Goal: Feedback & Contribution: Submit feedback/report problem

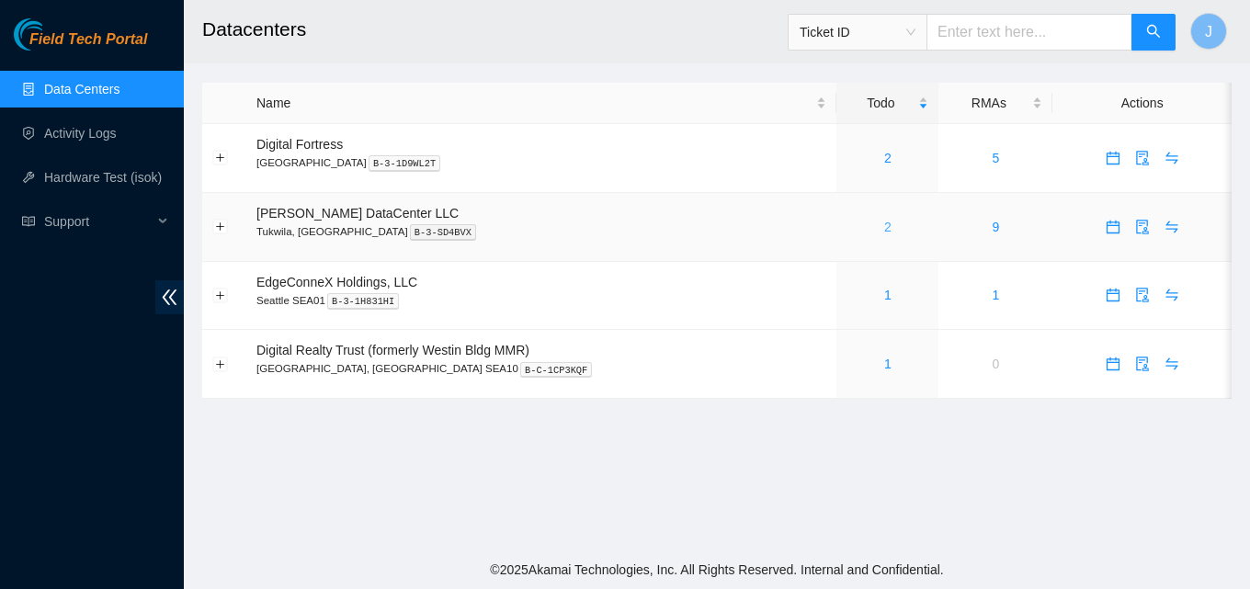
click at [884, 231] on link "2" at bounding box center [887, 227] width 7 height 15
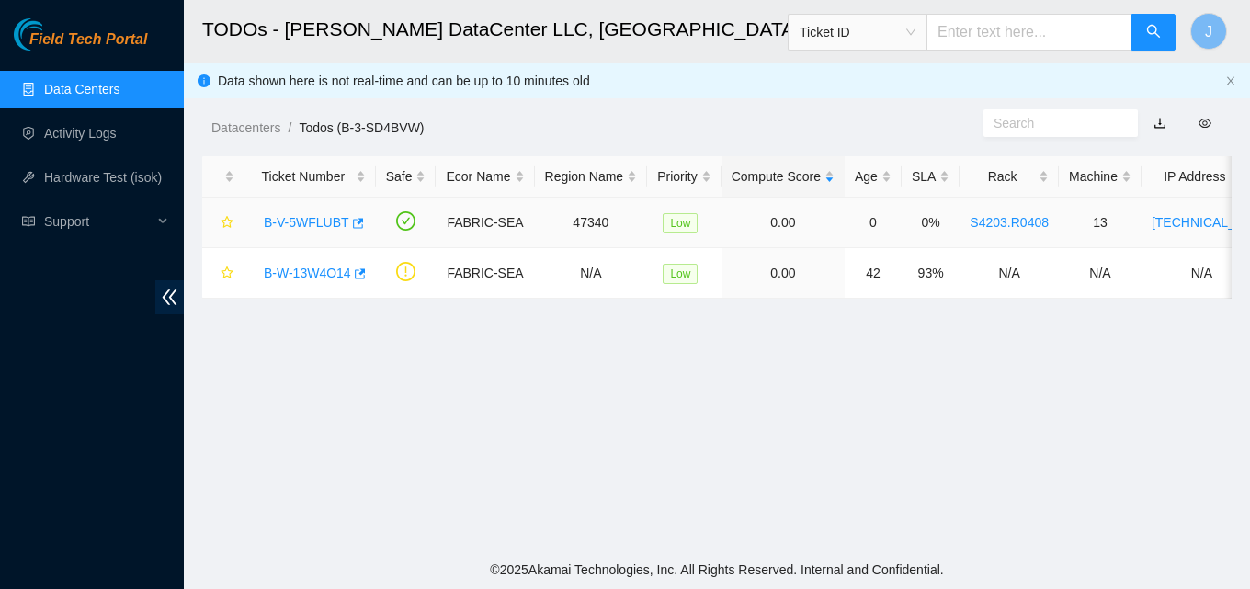
click at [853, 231] on td "0" at bounding box center [873, 223] width 57 height 51
click at [350, 214] on button "button" at bounding box center [356, 223] width 15 height 29
click at [75, 92] on link "Data Centers" at bounding box center [81, 89] width 75 height 15
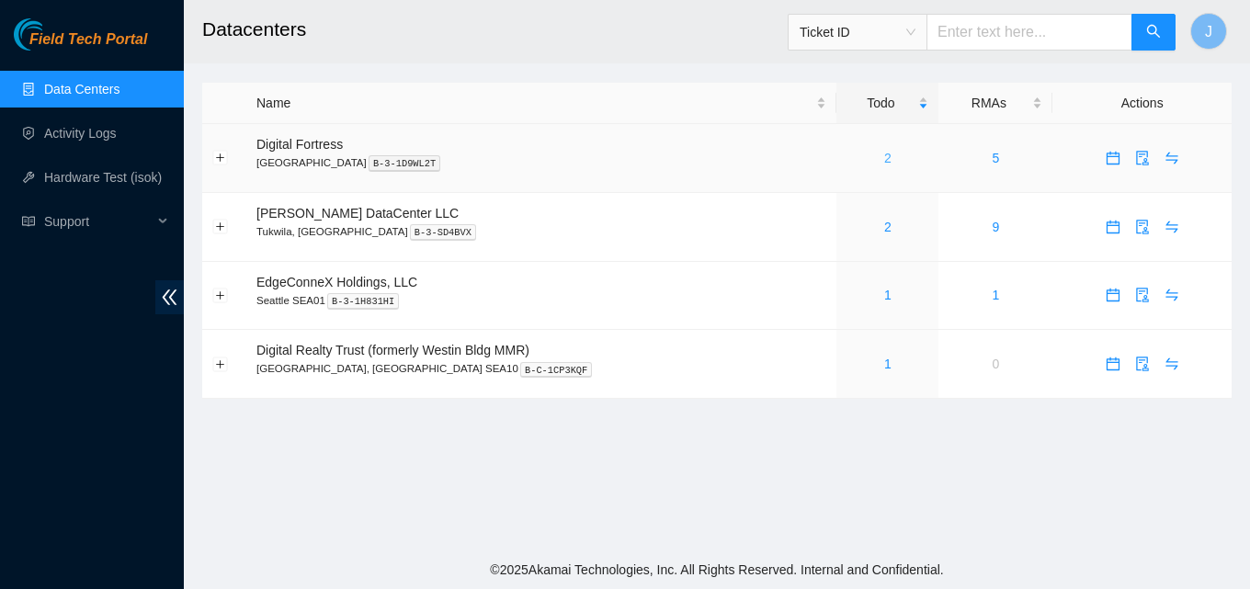
click at [884, 151] on link "2" at bounding box center [887, 158] width 7 height 15
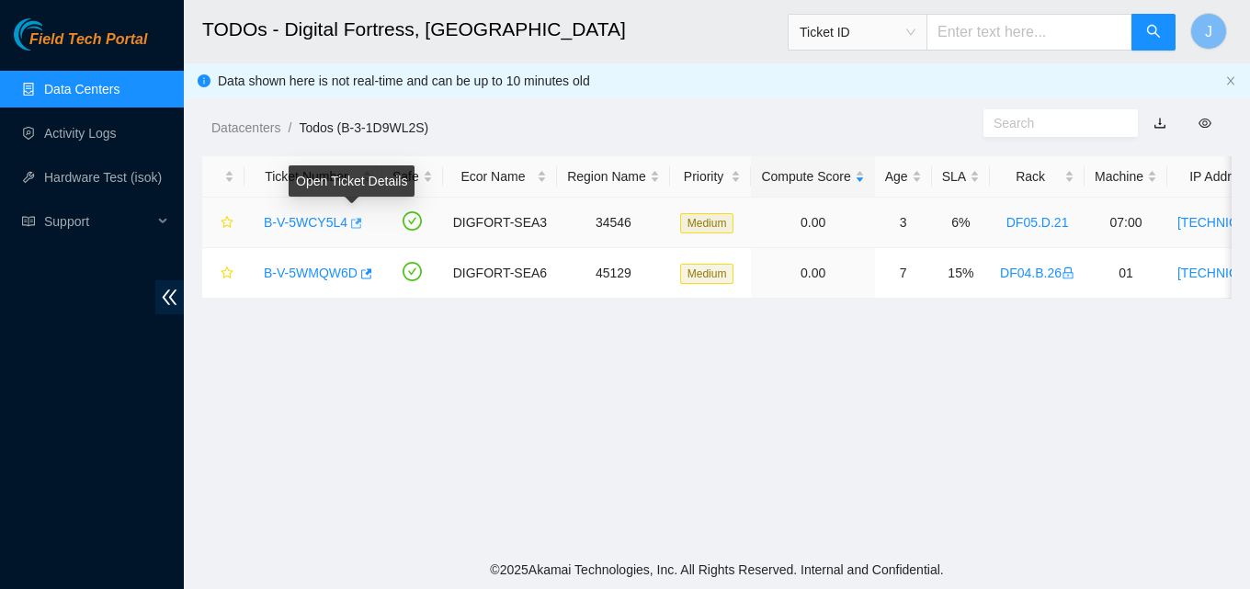
click at [357, 214] on button "button" at bounding box center [354, 223] width 15 height 29
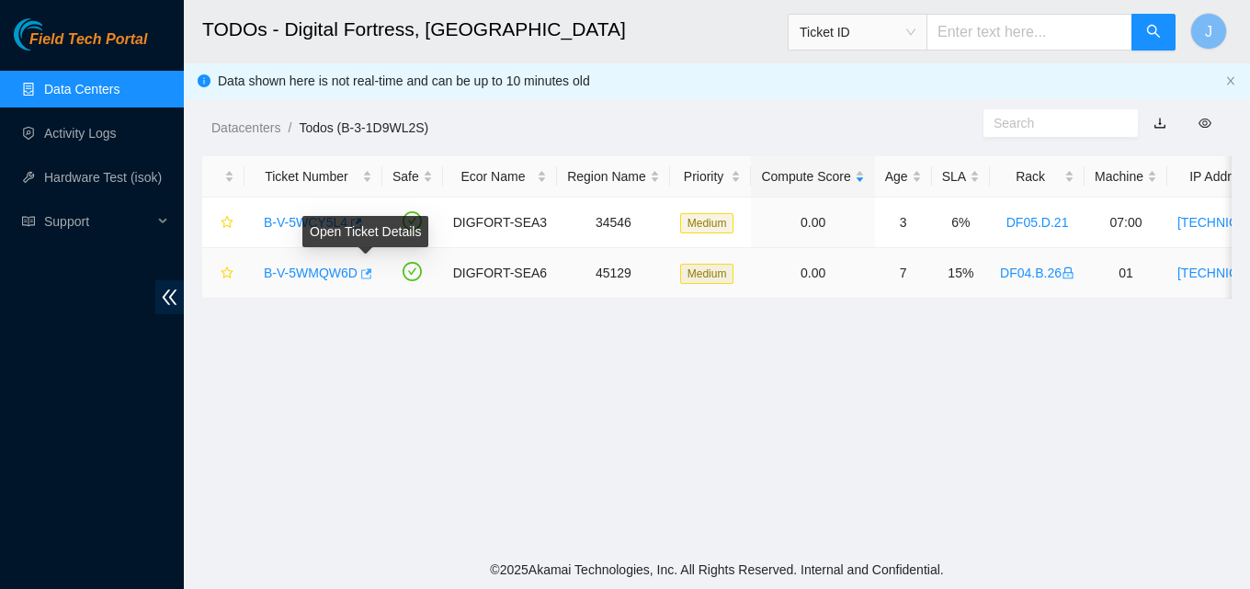
click at [366, 272] on icon "button" at bounding box center [365, 274] width 13 height 13
click at [70, 82] on link "Data Centers" at bounding box center [81, 89] width 75 height 15
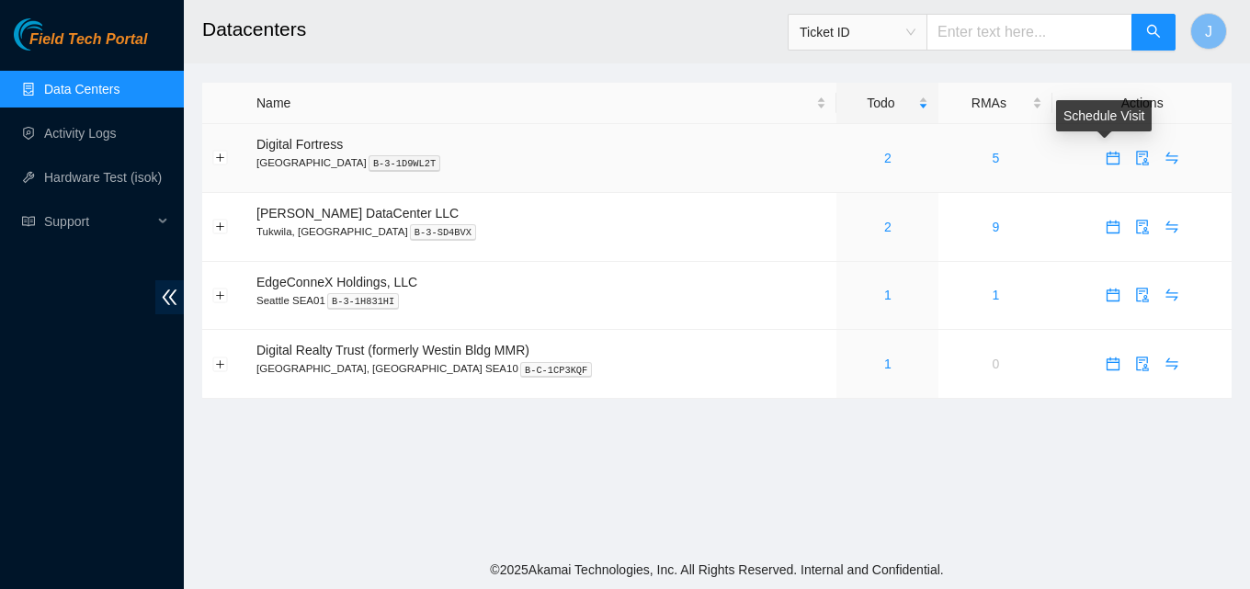
click at [1106, 159] on icon "calendar" at bounding box center [1113, 158] width 15 height 15
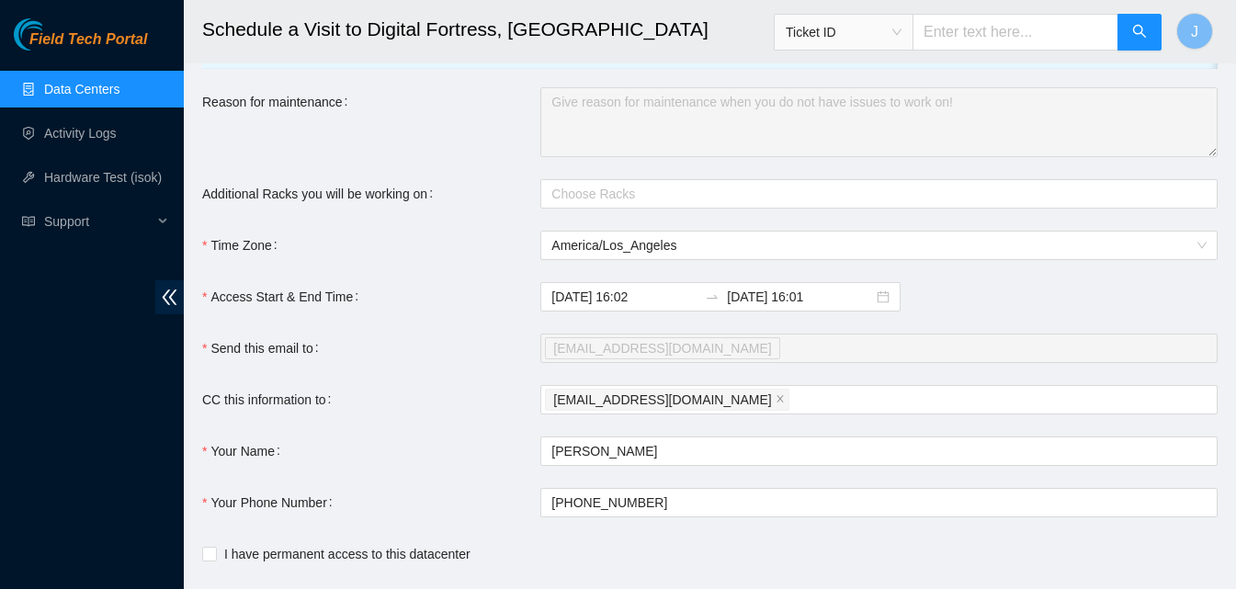
scroll to position [184, 0]
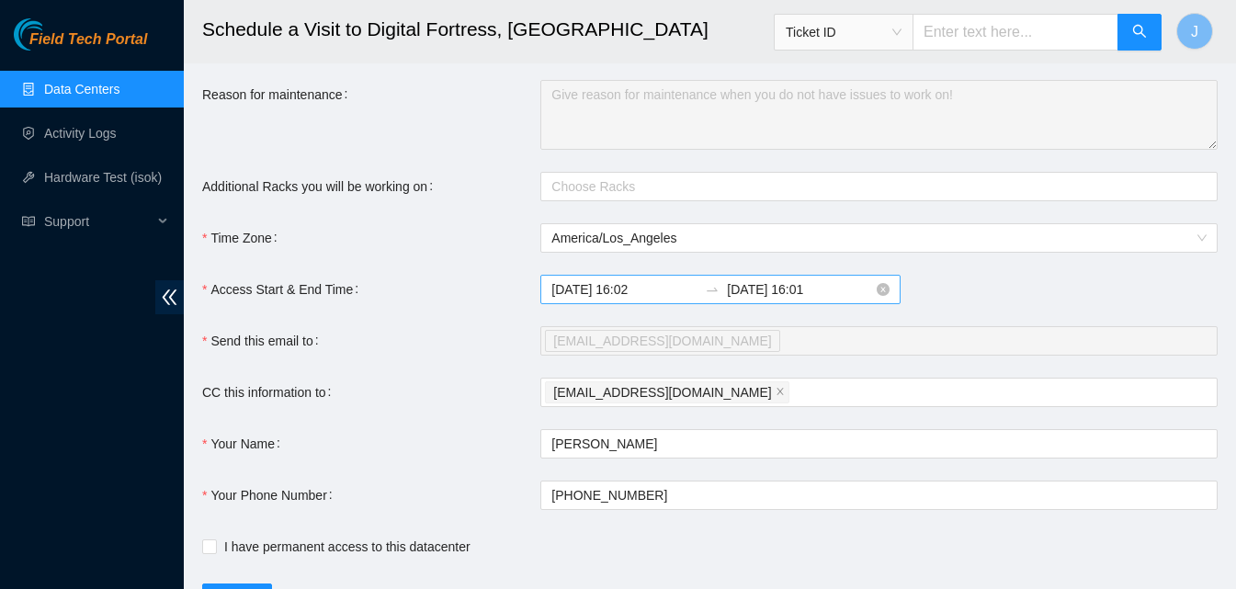
click at [626, 297] on input "2025-10-06 16:02" at bounding box center [625, 289] width 146 height 20
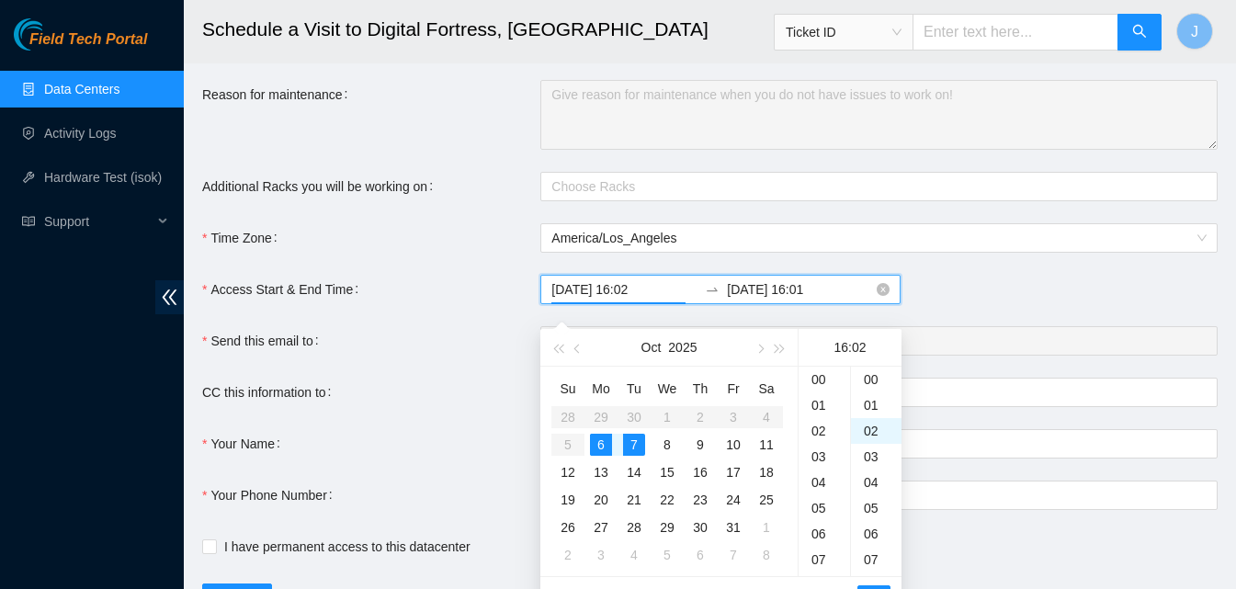
scroll to position [51, 0]
click at [637, 448] on div "7" at bounding box center [634, 445] width 22 height 22
click at [821, 381] on div "09" at bounding box center [824, 383] width 51 height 26
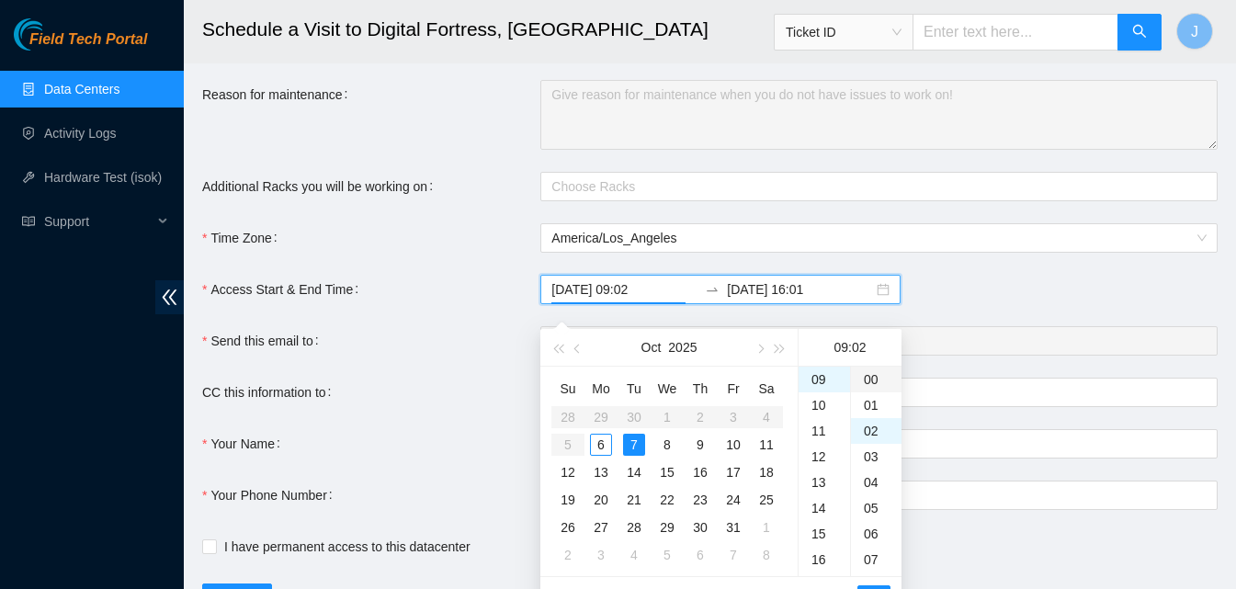
click at [873, 375] on div "00" at bounding box center [876, 380] width 51 height 26
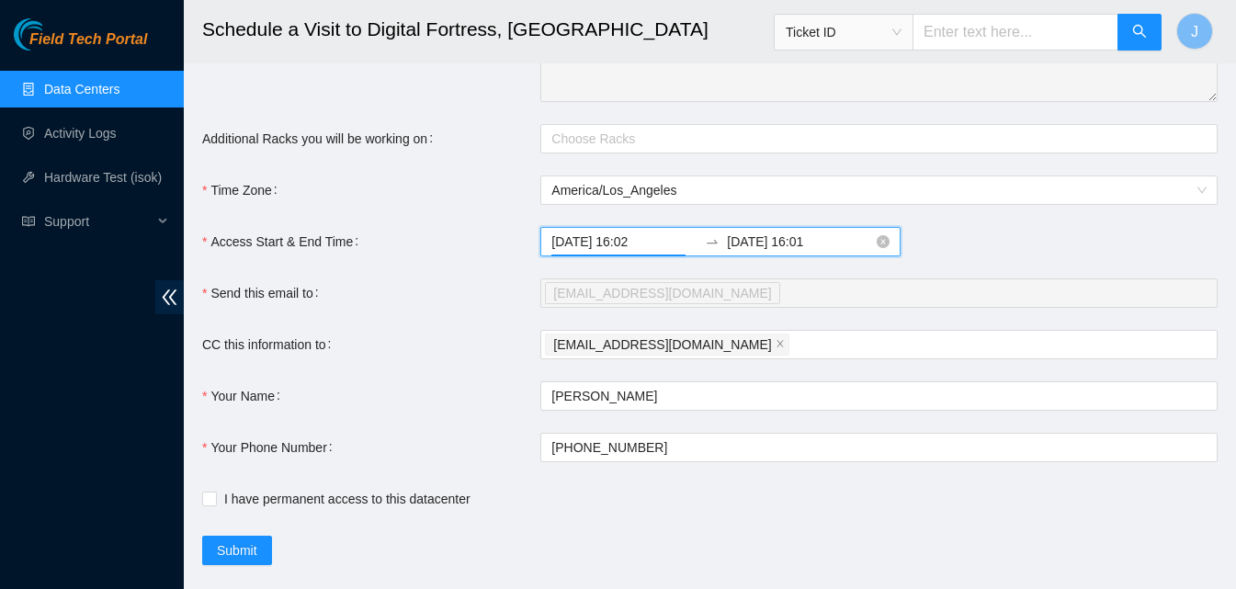
click at [584, 248] on input "2025-10-06 16:02" at bounding box center [625, 242] width 146 height 20
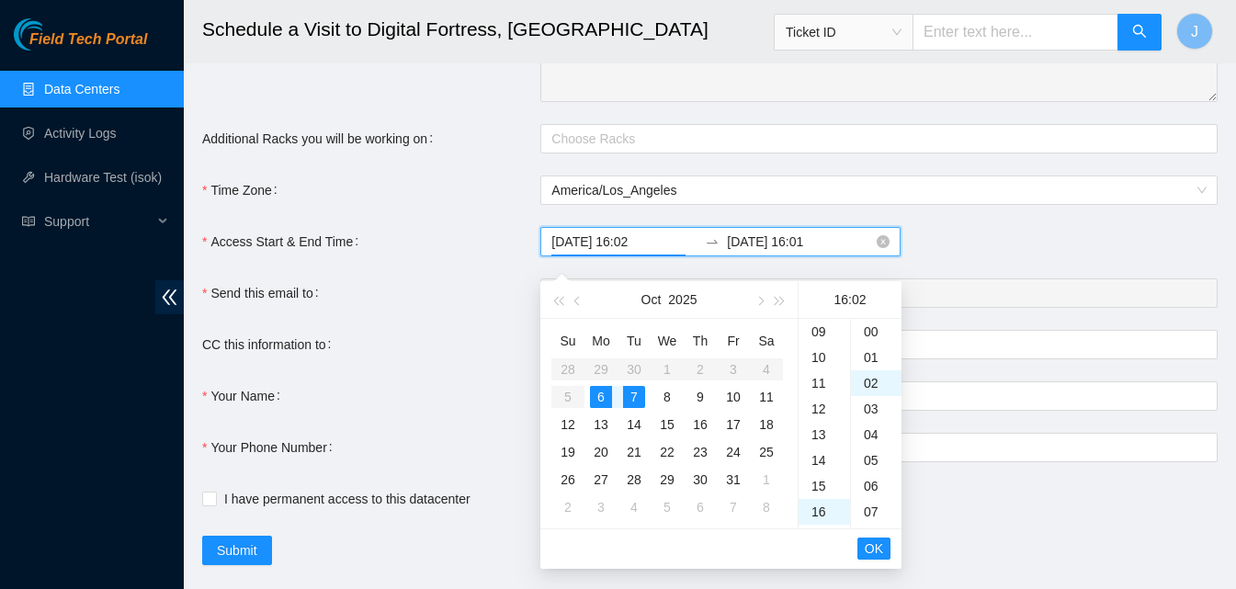
scroll to position [51, 0]
click at [639, 391] on div "7" at bounding box center [634, 397] width 22 height 22
click at [816, 338] on div "09" at bounding box center [824, 335] width 51 height 26
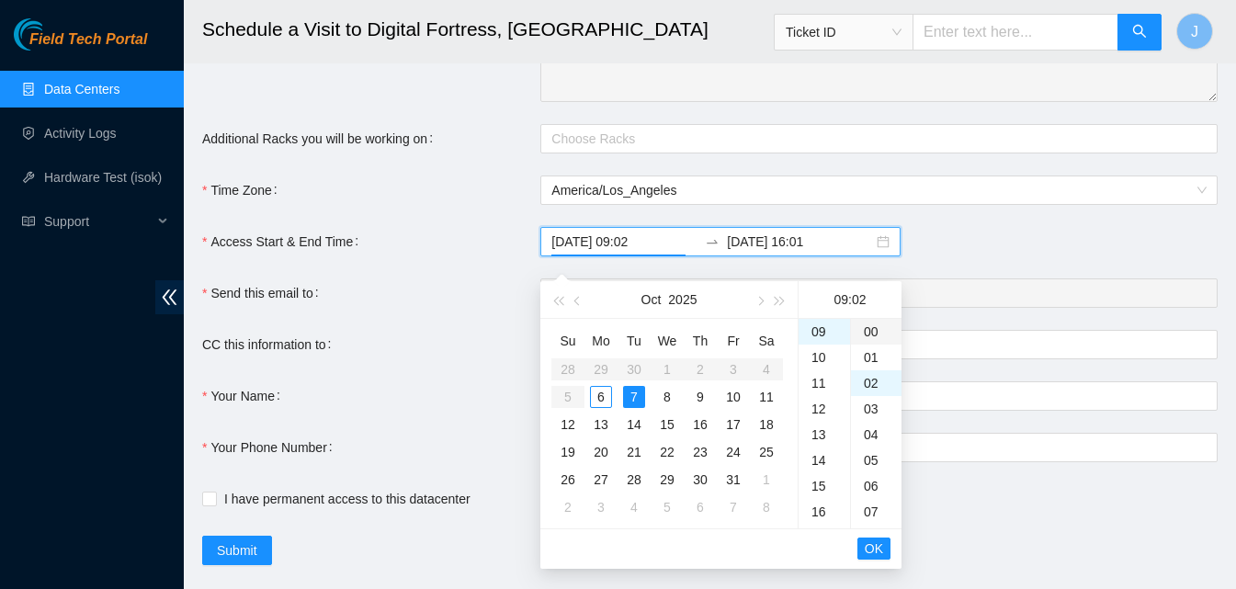
click at [880, 333] on div "00" at bounding box center [876, 332] width 51 height 26
type input "2025-10-07 09:00"
click at [872, 550] on span "OK" at bounding box center [874, 549] width 18 height 20
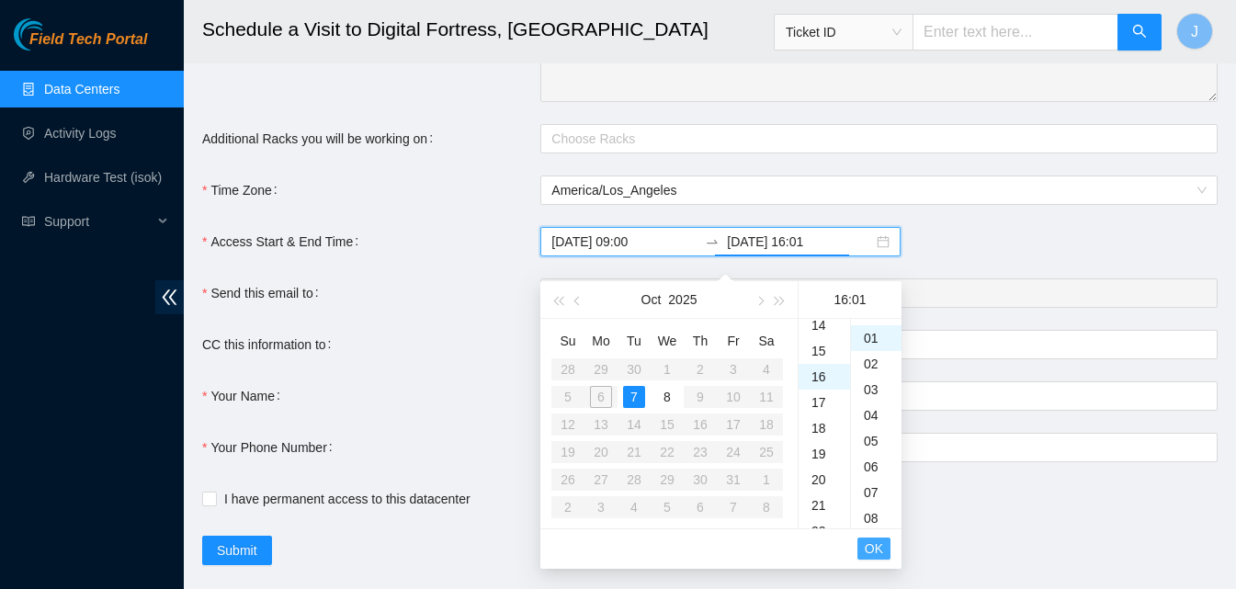
scroll to position [26, 0]
click at [630, 394] on div "7" at bounding box center [634, 397] width 22 height 22
click at [817, 364] on div "17" at bounding box center [824, 358] width 51 height 26
click at [886, 548] on button "OK" at bounding box center [874, 549] width 33 height 22
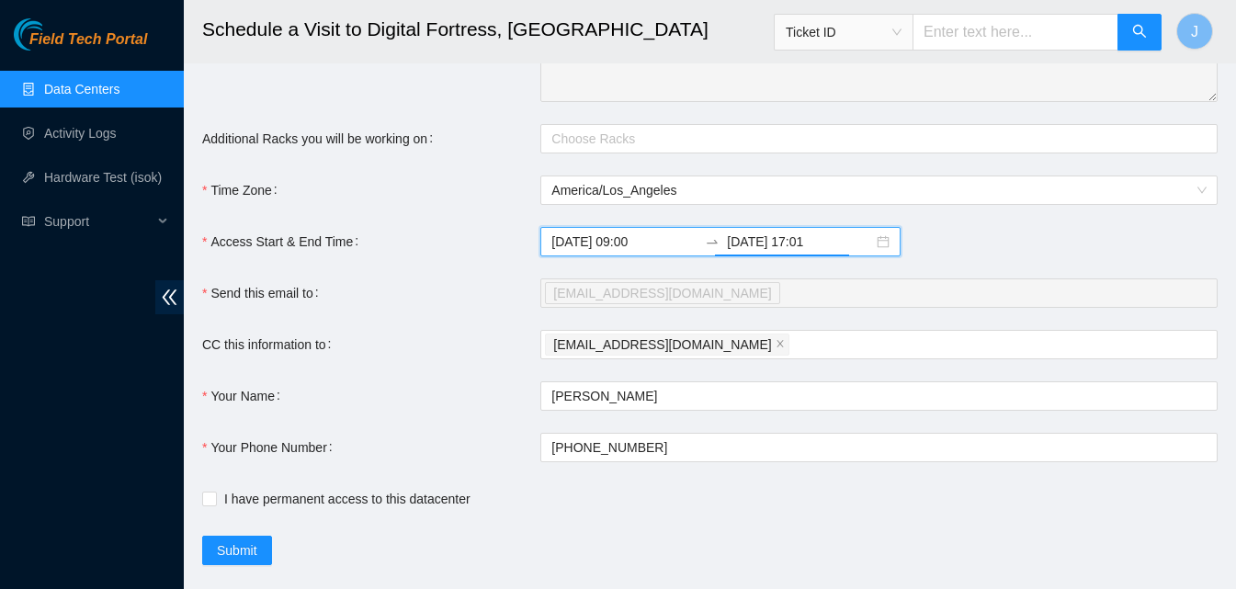
drag, startPoint x: 886, startPoint y: 548, endPoint x: 890, endPoint y: 476, distance: 71.8
click at [890, 358] on body "Field Tech Portal Data Centers Activity Logs Hardware Test (isok) Support Sched…" at bounding box center [618, 62] width 1236 height 589
click at [809, 250] on input "2025-10-07 17:01" at bounding box center [800, 242] width 146 height 20
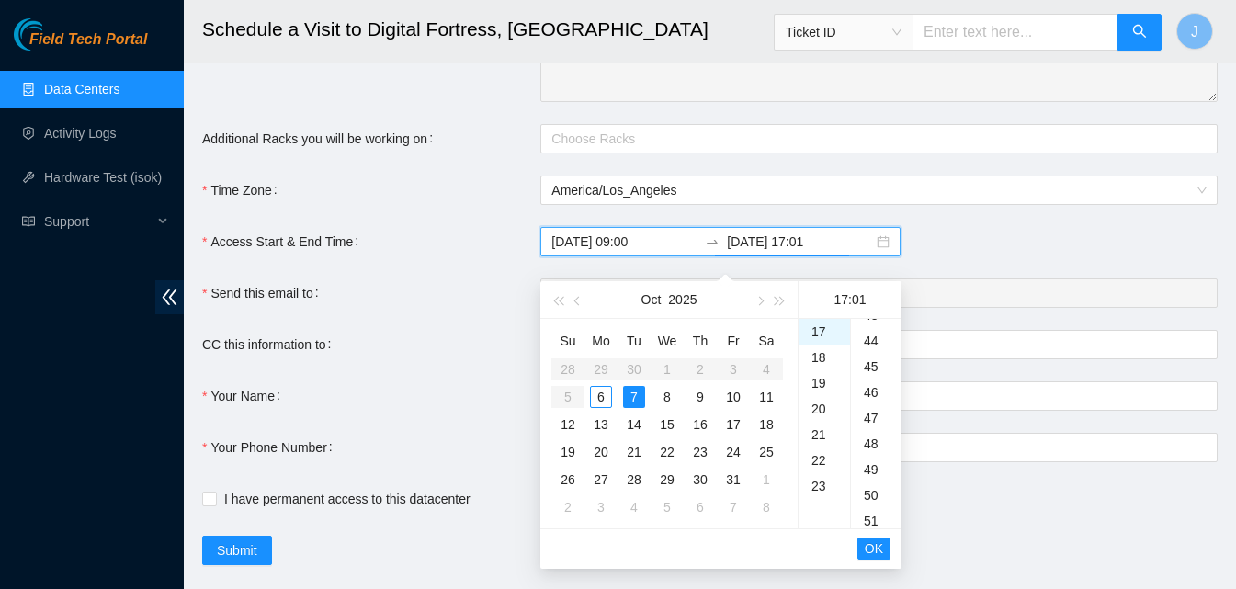
scroll to position [758, 0]
click at [876, 347] on div "30" at bounding box center [876, 347] width 51 height 26
type input "2025-10-07 17:30"
click at [878, 553] on span "OK" at bounding box center [874, 549] width 18 height 20
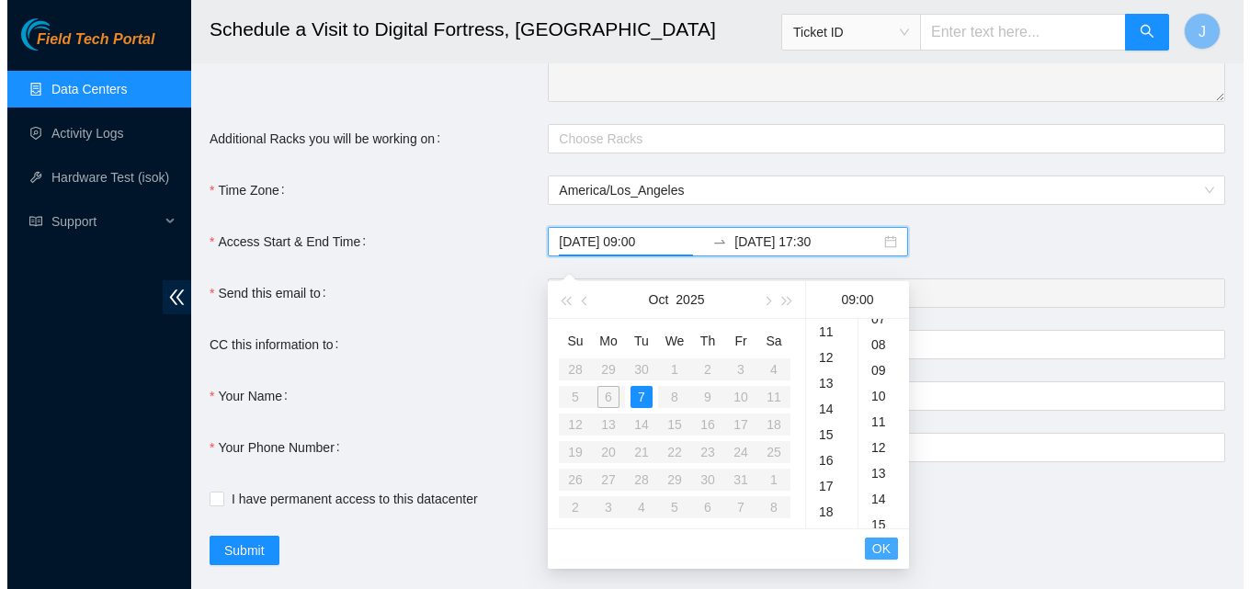
scroll to position [0, 0]
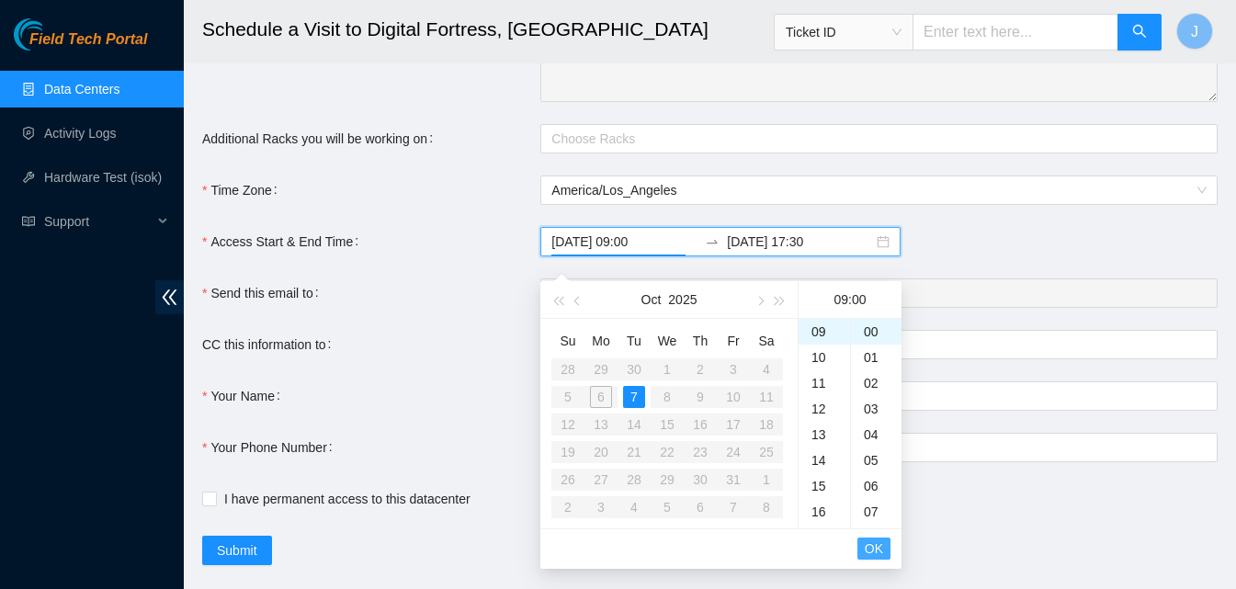
click at [878, 553] on span "OK" at bounding box center [874, 549] width 18 height 20
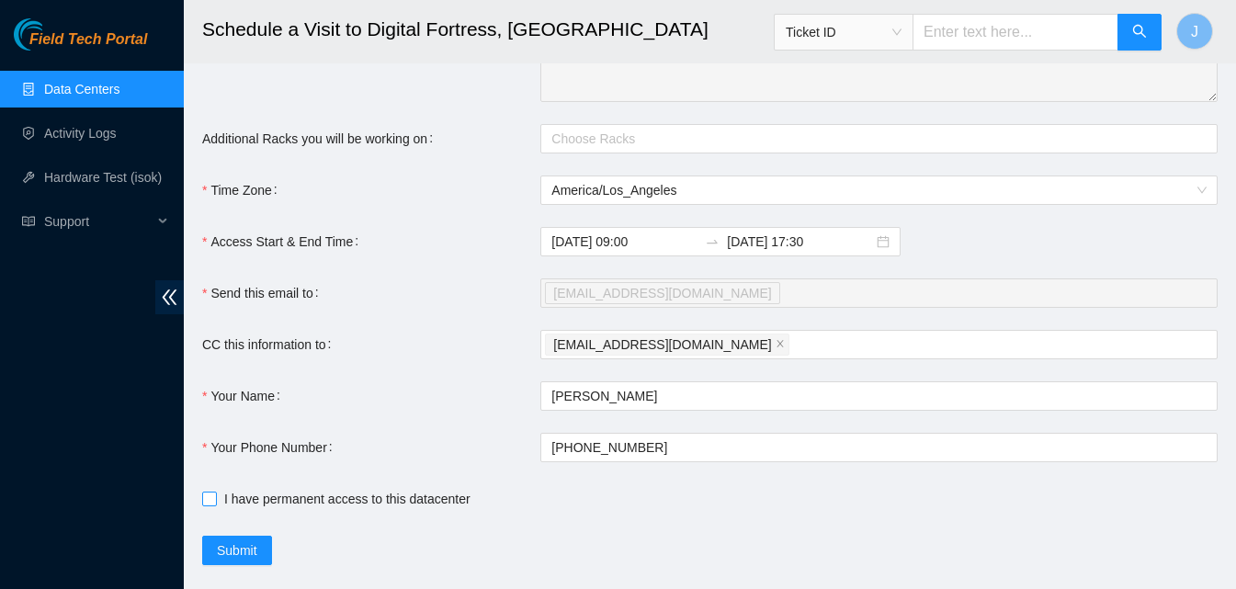
click at [205, 505] on input "I have permanent access to this datacenter" at bounding box center [208, 498] width 13 height 13
checkbox input "true"
click at [241, 554] on button "Submit" at bounding box center [237, 550] width 70 height 29
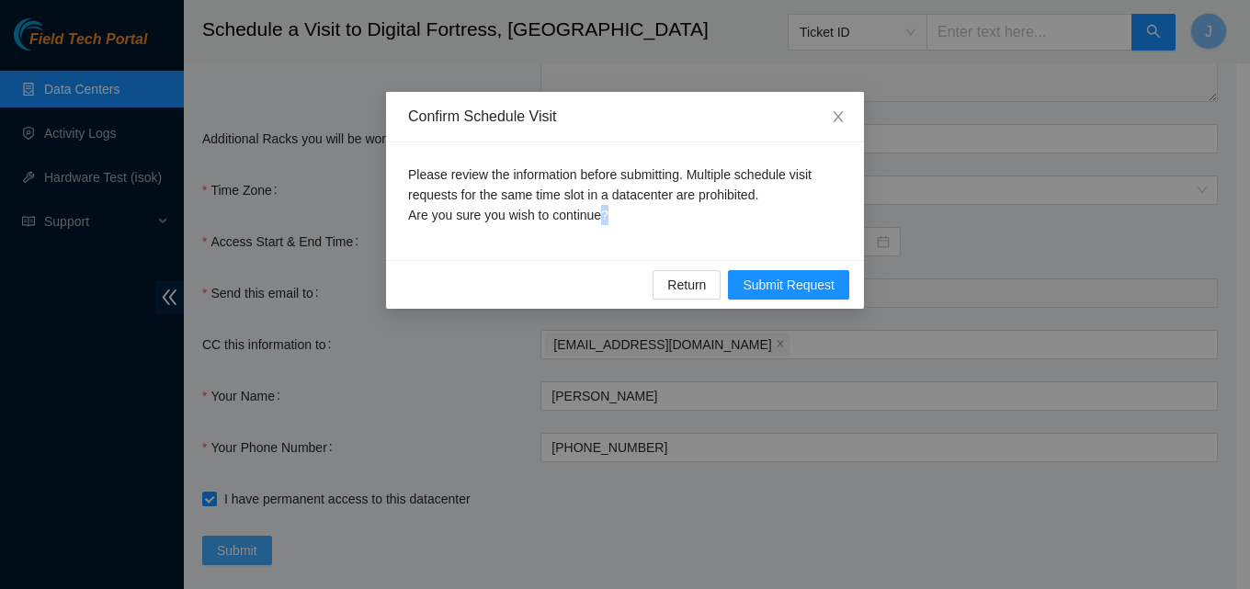
click at [241, 549] on div "Confirm Schedule Visit Please review the information before submitting. Multipl…" at bounding box center [625, 294] width 1250 height 589
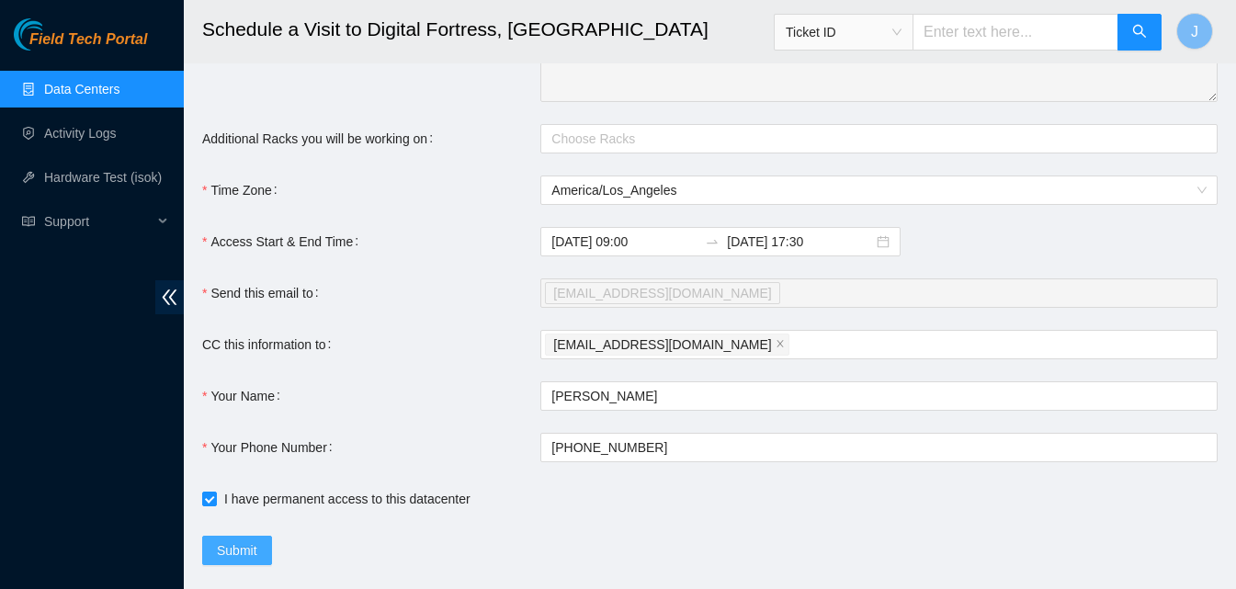
click at [241, 560] on span "Submit" at bounding box center [237, 551] width 40 height 20
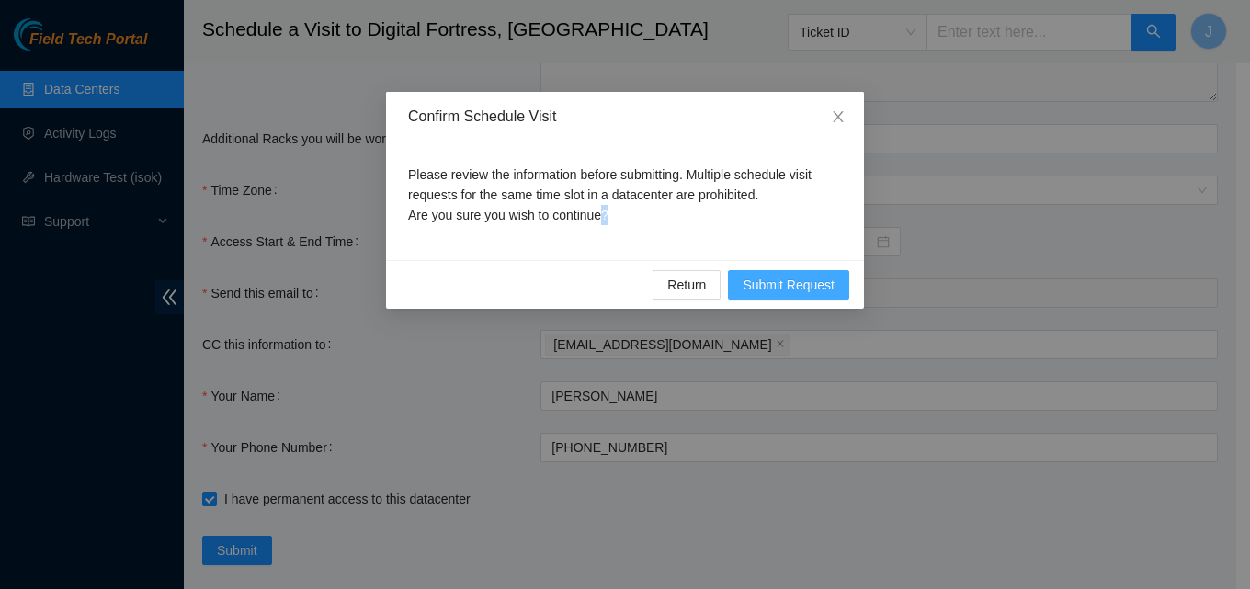
click at [794, 279] on span "Submit Request" at bounding box center [789, 285] width 92 height 20
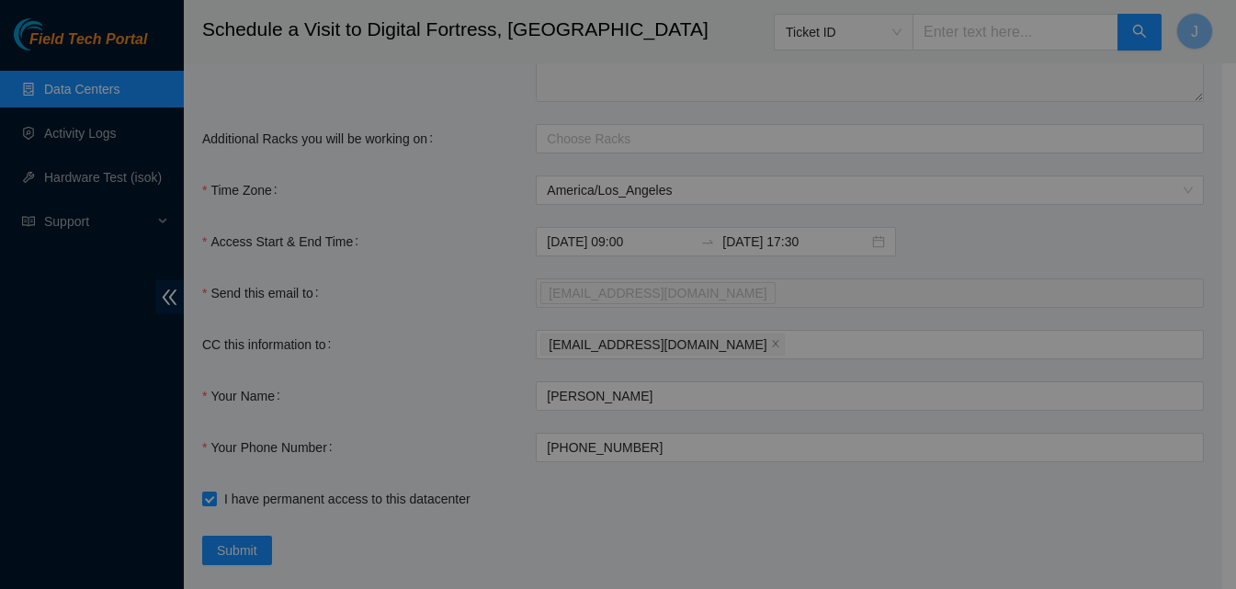
type input "2025-10-06 16:03"
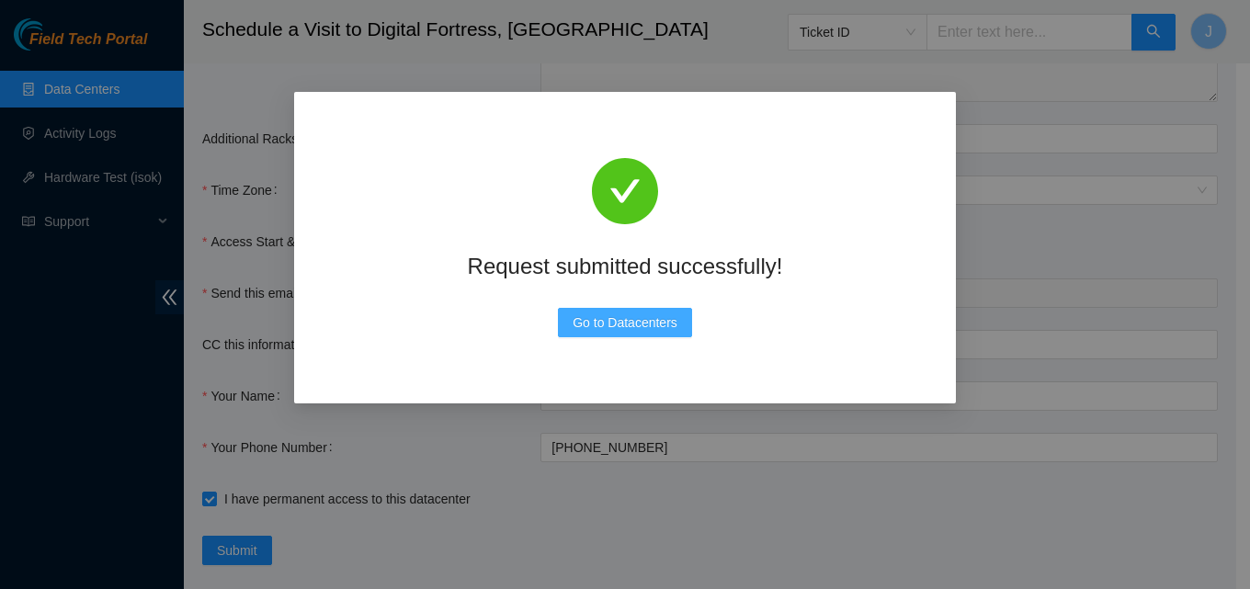
click at [678, 333] on button "Go to Datacenters" at bounding box center [625, 322] width 134 height 29
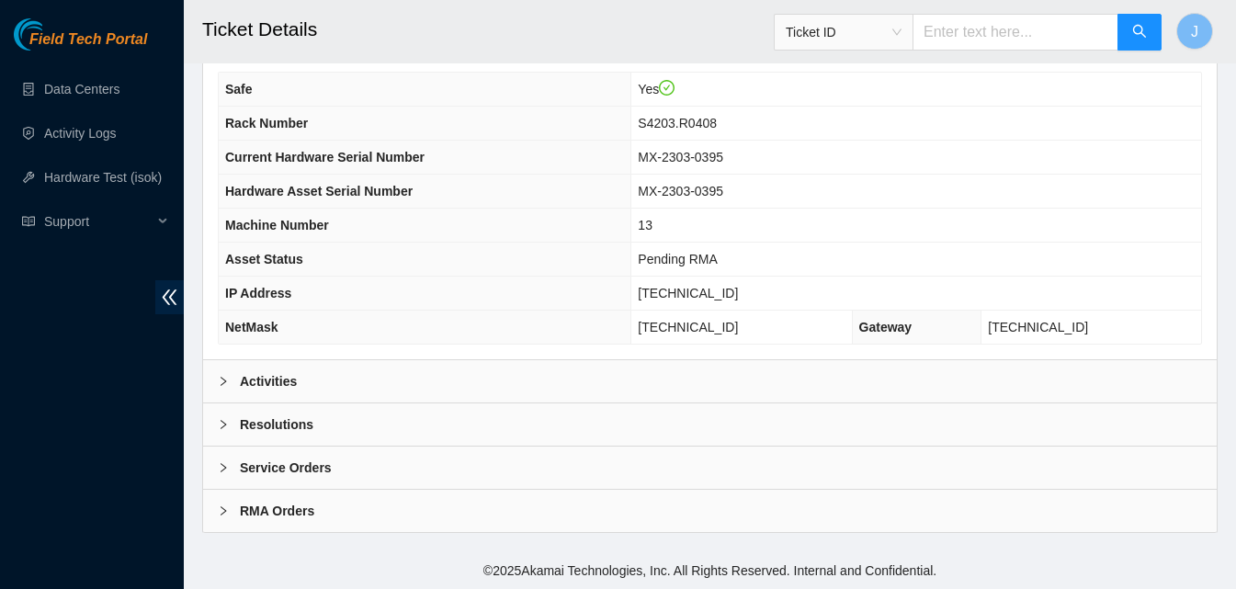
scroll to position [598, 0]
click at [481, 379] on div "Activities" at bounding box center [710, 380] width 1014 height 42
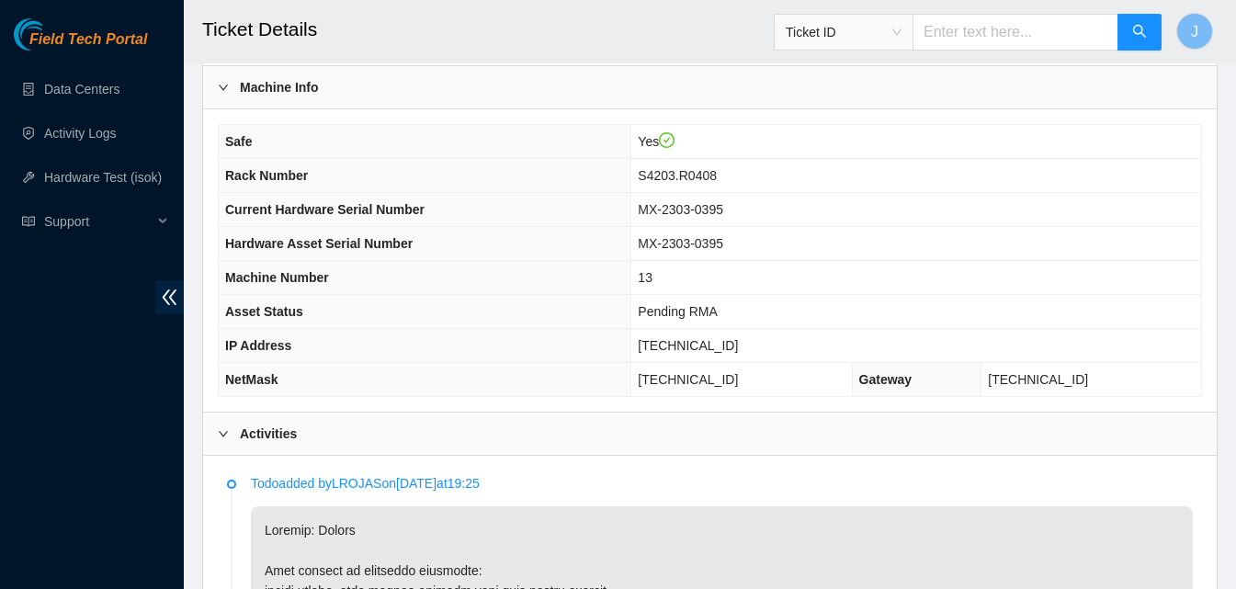
scroll to position [524, 0]
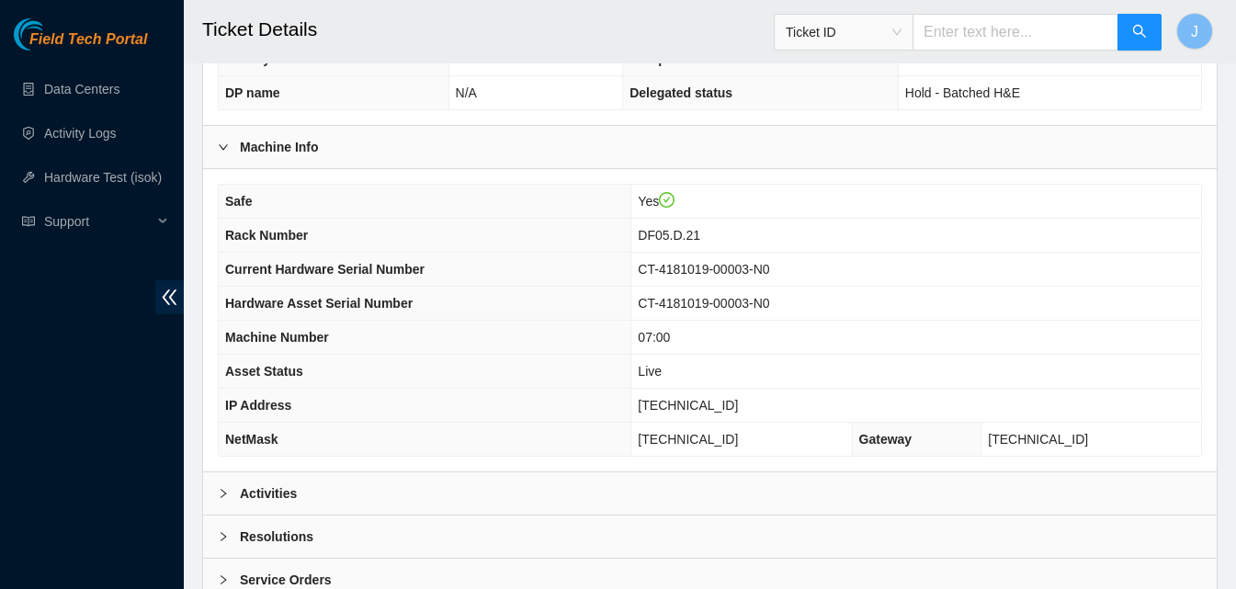
scroll to position [638, 0]
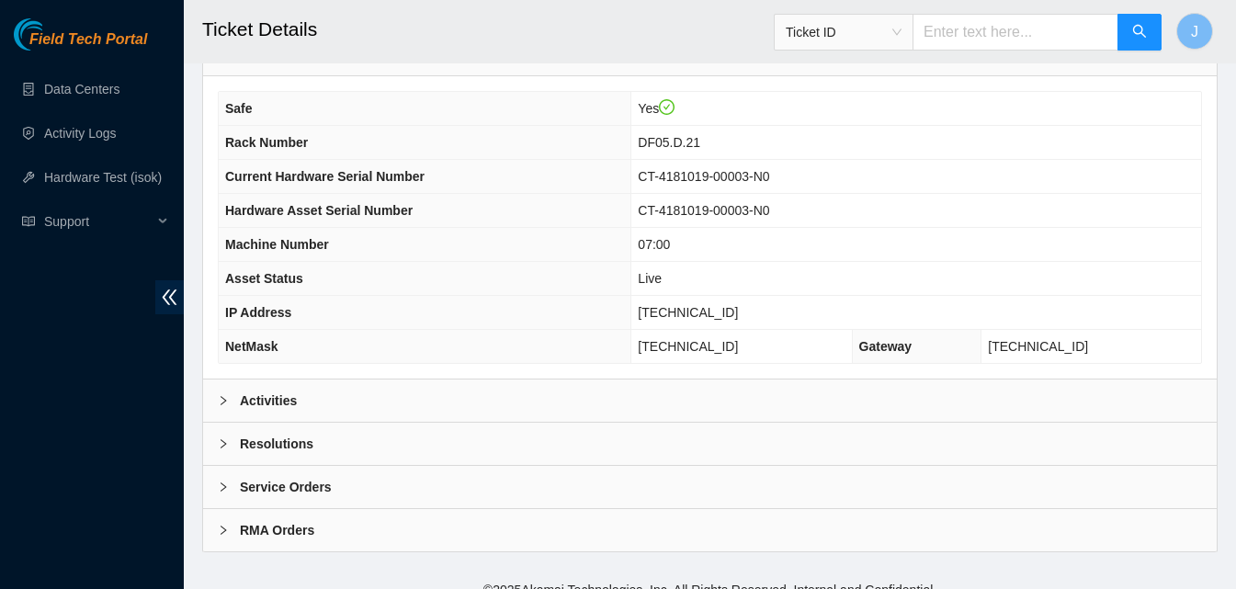
click at [352, 380] on div "Activities" at bounding box center [710, 401] width 1014 height 42
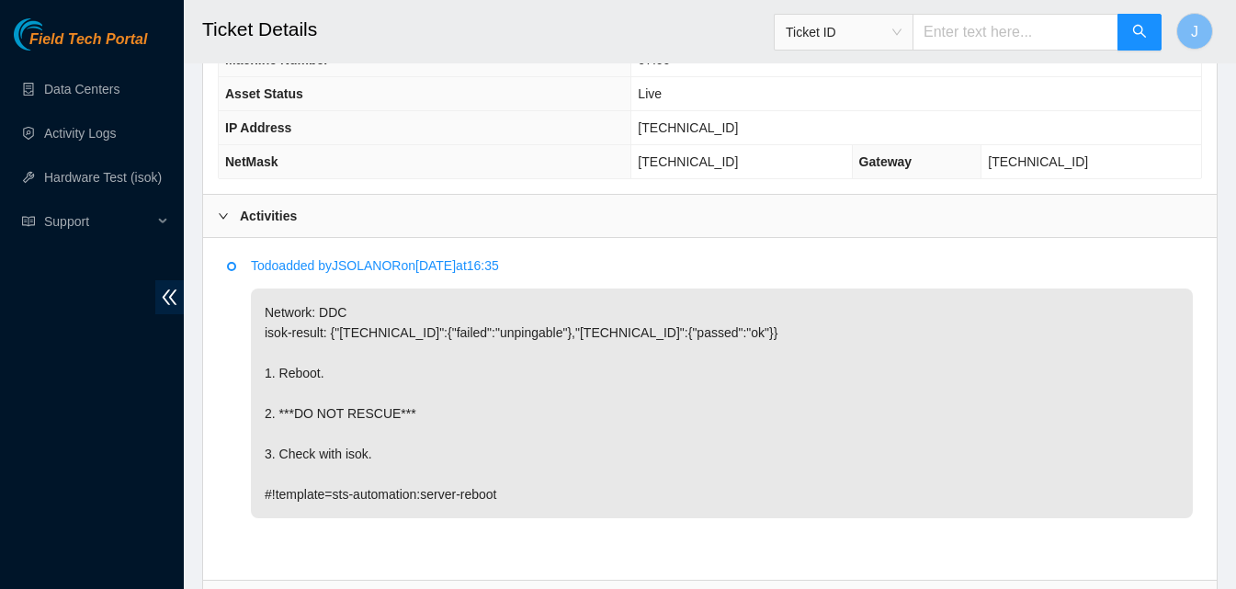
scroll to position [895, 0]
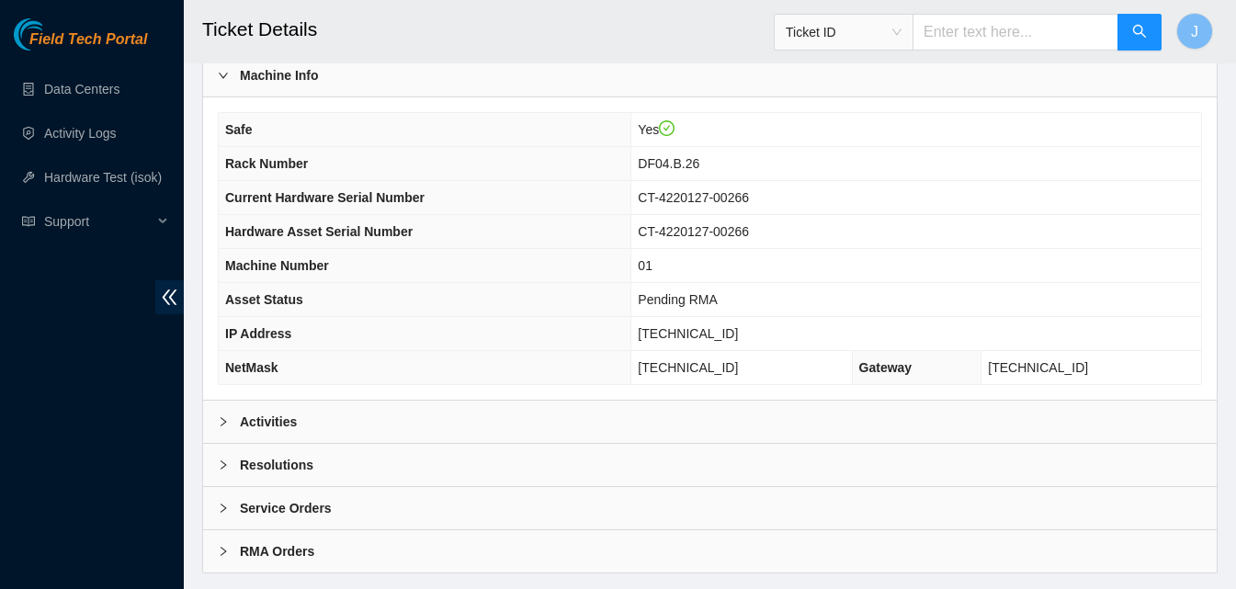
scroll to position [638, 0]
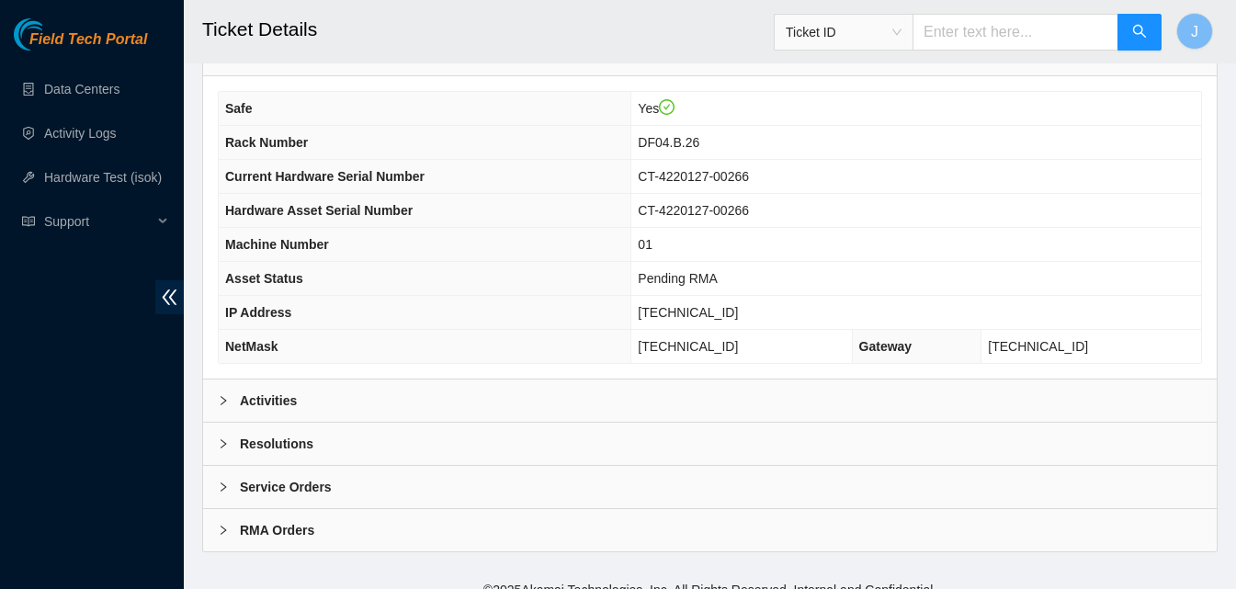
click at [556, 380] on div "Activities" at bounding box center [710, 401] width 1014 height 42
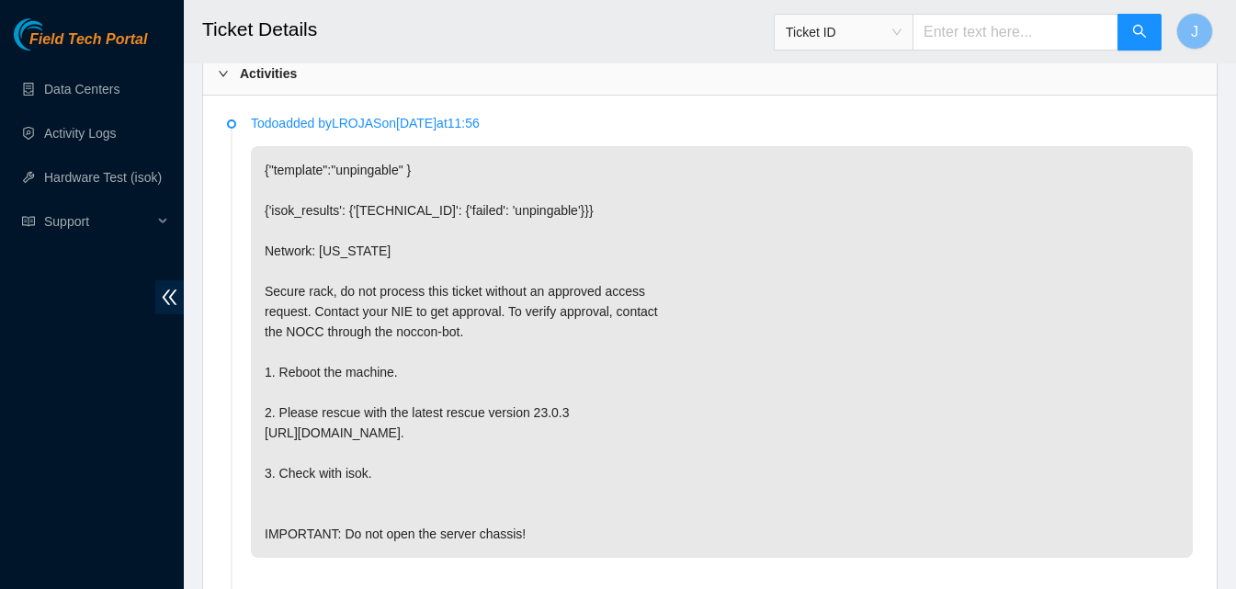
scroll to position [969, 0]
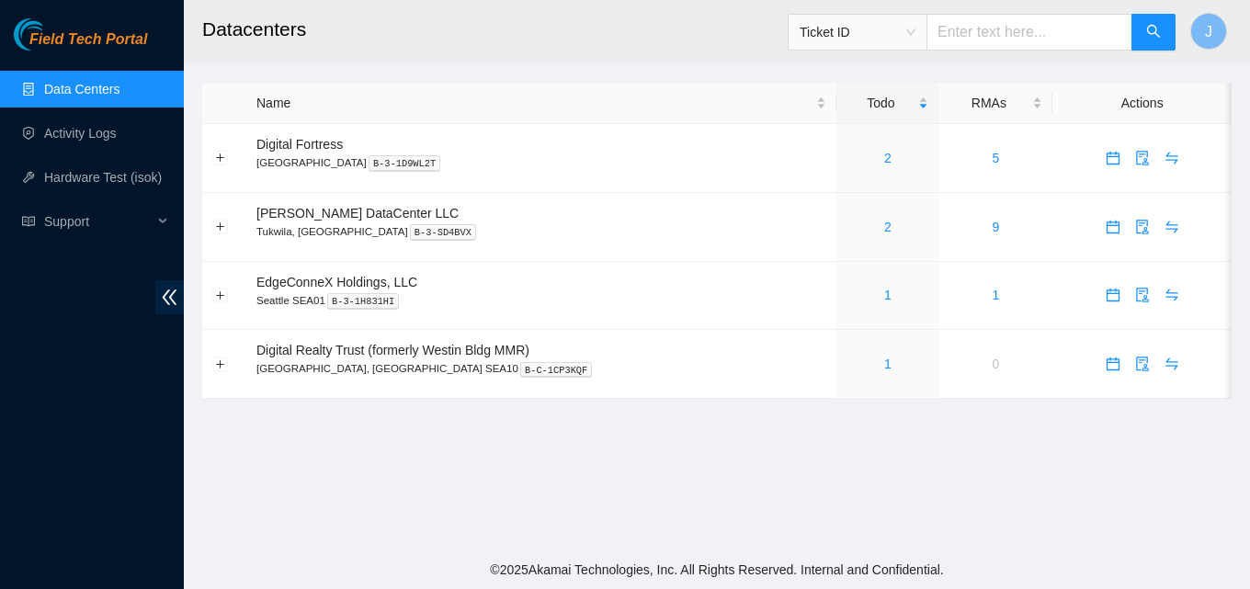
click at [85, 85] on link "Data Centers" at bounding box center [81, 89] width 75 height 15
click at [117, 127] on link "Activity Logs" at bounding box center [80, 133] width 73 height 15
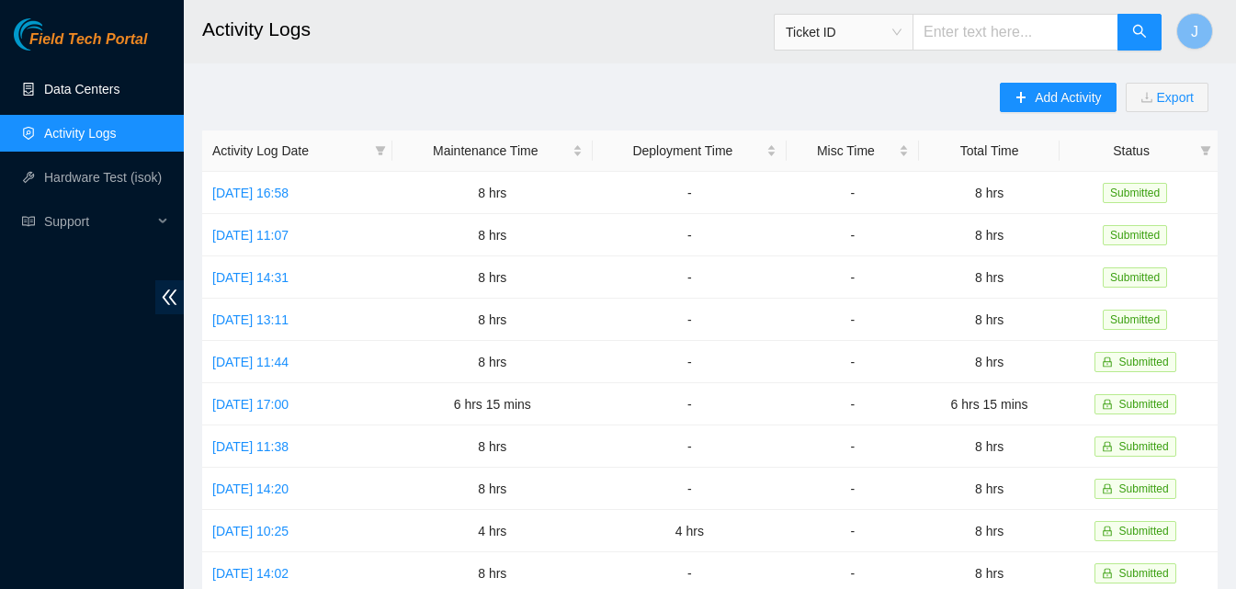
click at [87, 82] on link "Data Centers" at bounding box center [81, 89] width 75 height 15
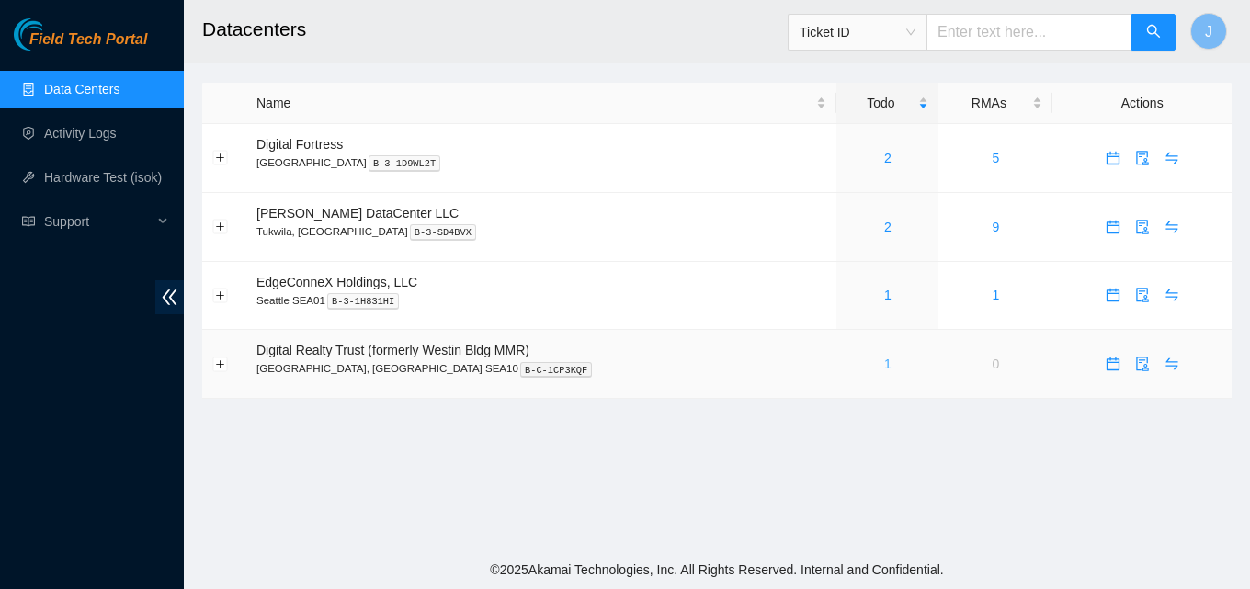
click at [884, 364] on link "1" at bounding box center [887, 364] width 7 height 15
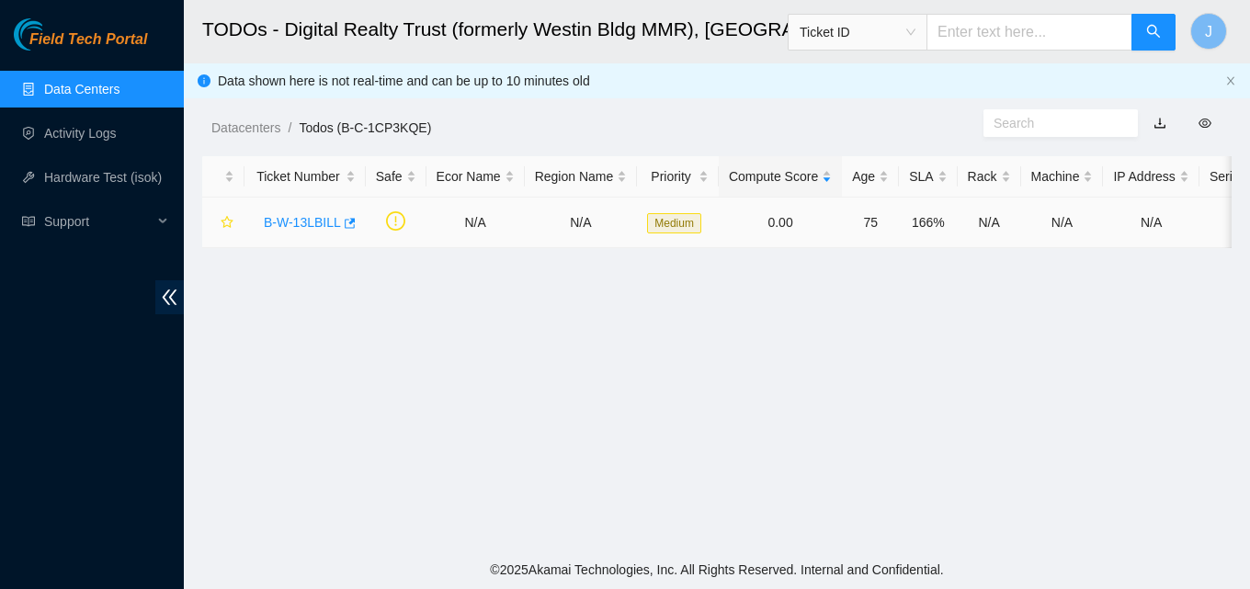
click at [357, 222] on td "B-W-13LBILL" at bounding box center [305, 223] width 121 height 51
click at [348, 222] on body "Field Tech Portal Data Centers Activity Logs Hardware Test (isok) Support TODOs…" at bounding box center [625, 294] width 1250 height 589
click at [344, 225] on icon "button" at bounding box center [348, 223] width 13 height 13
click at [71, 97] on link "Data Centers" at bounding box center [81, 89] width 75 height 15
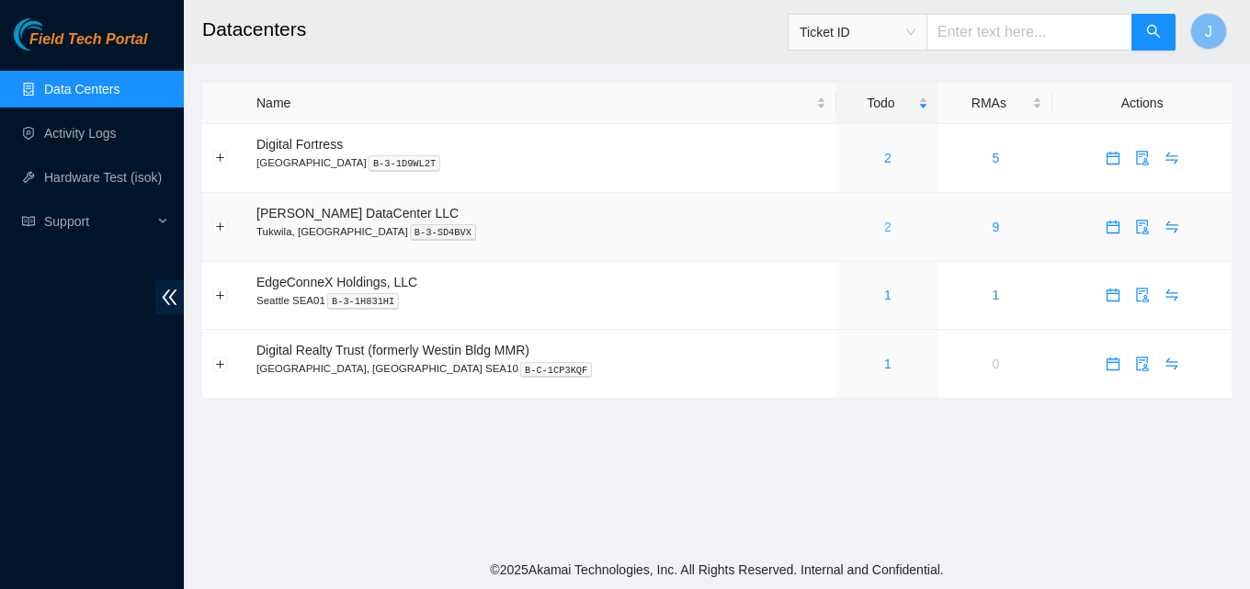
click at [884, 222] on link "2" at bounding box center [887, 227] width 7 height 15
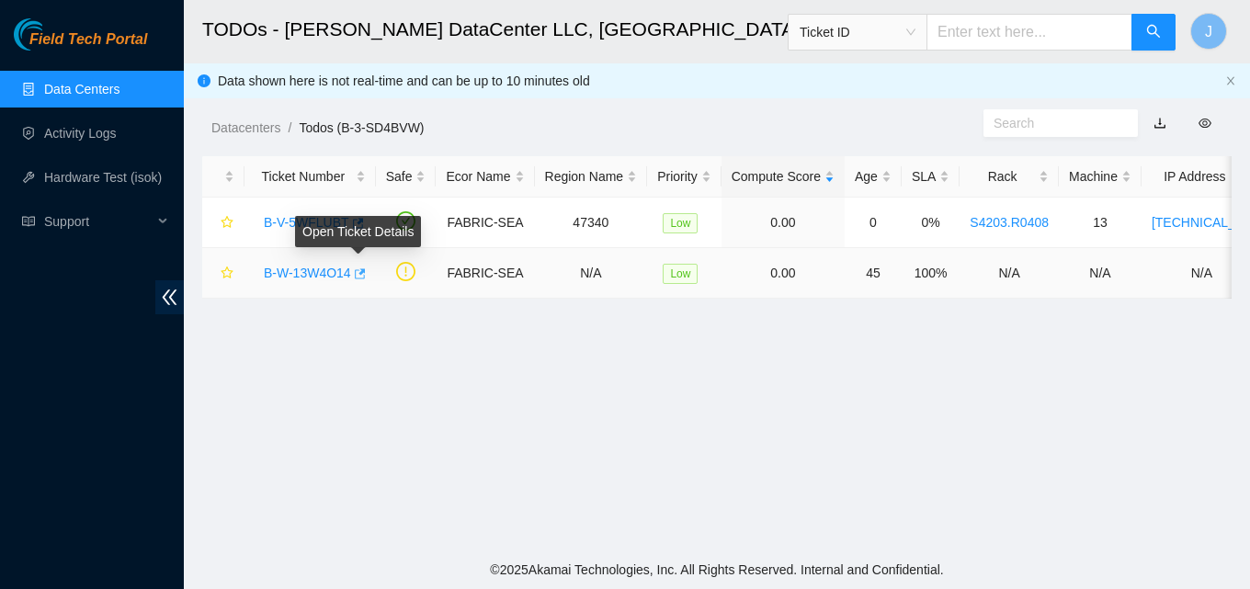
click at [364, 268] on button "button" at bounding box center [358, 273] width 15 height 29
drag, startPoint x: 105, startPoint y: 129, endPoint x: 117, endPoint y: 132, distance: 12.5
click at [105, 130] on link "Activity Logs" at bounding box center [80, 133] width 73 height 15
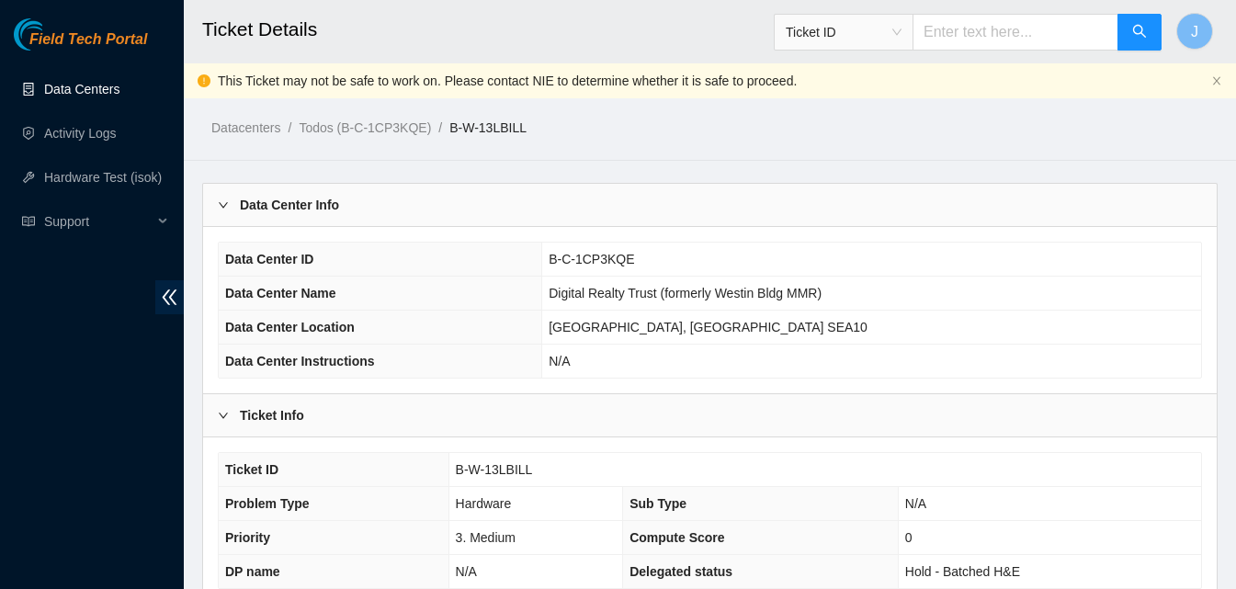
click at [65, 83] on link "Data Centers" at bounding box center [81, 89] width 75 height 15
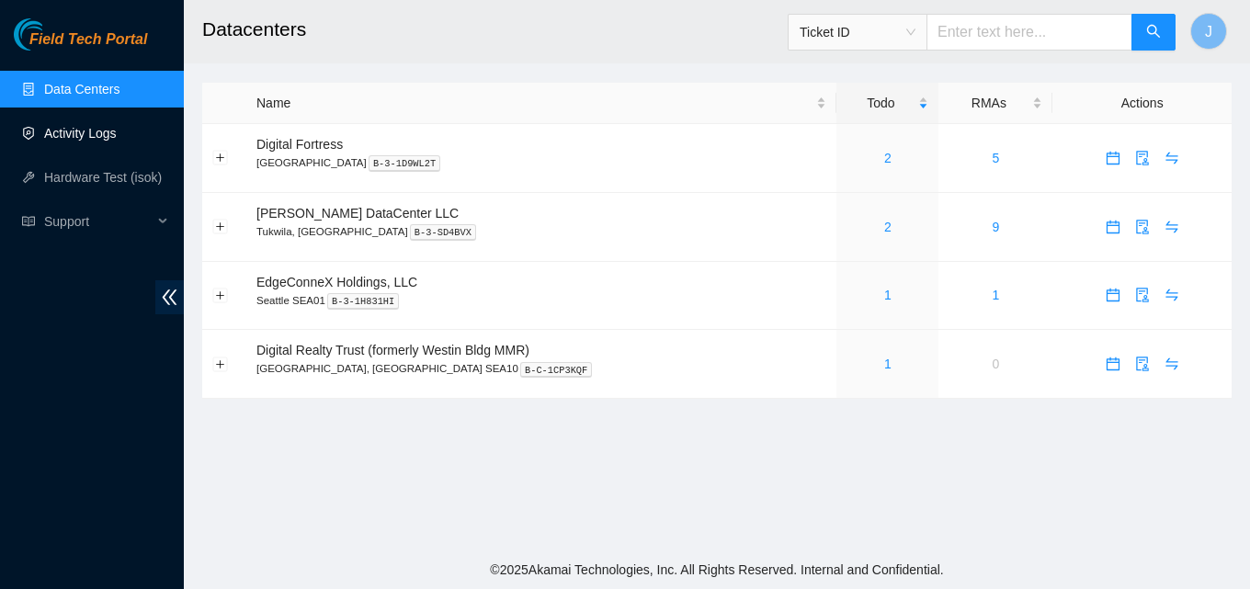
click at [75, 126] on link "Activity Logs" at bounding box center [80, 133] width 73 height 15
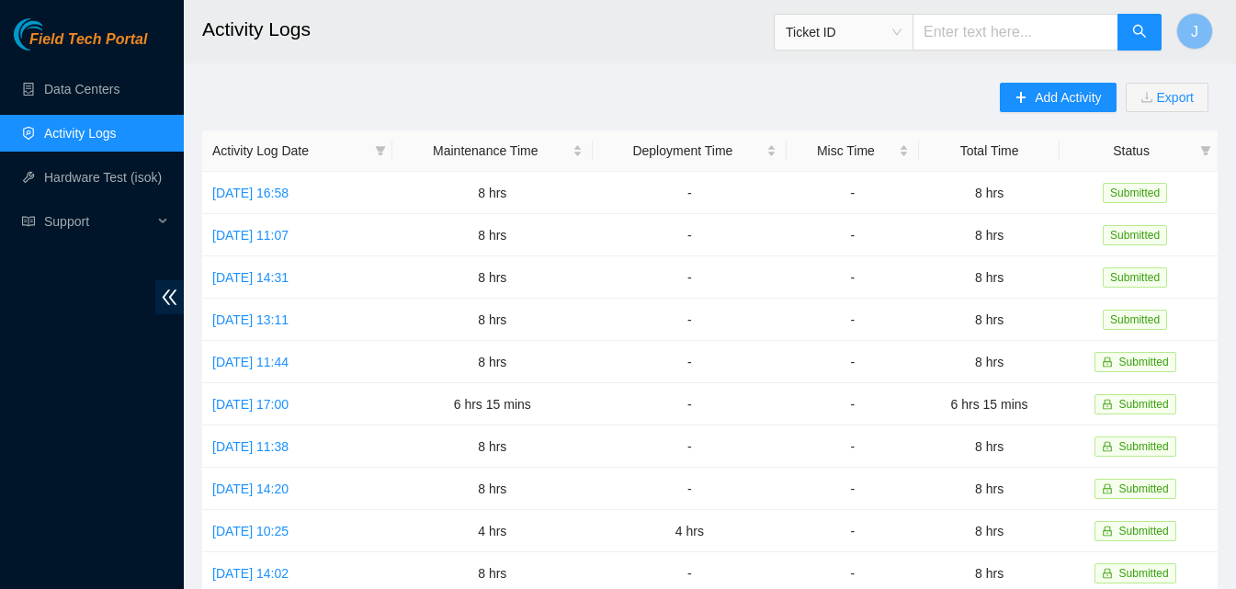
click at [1063, 81] on main "Activity Logs Ticket ID J Add Activity Export Activity Log Date Maintenance Tim…" at bounding box center [710, 547] width 1053 height 1095
click at [1066, 86] on button "Add Activity" at bounding box center [1058, 97] width 116 height 29
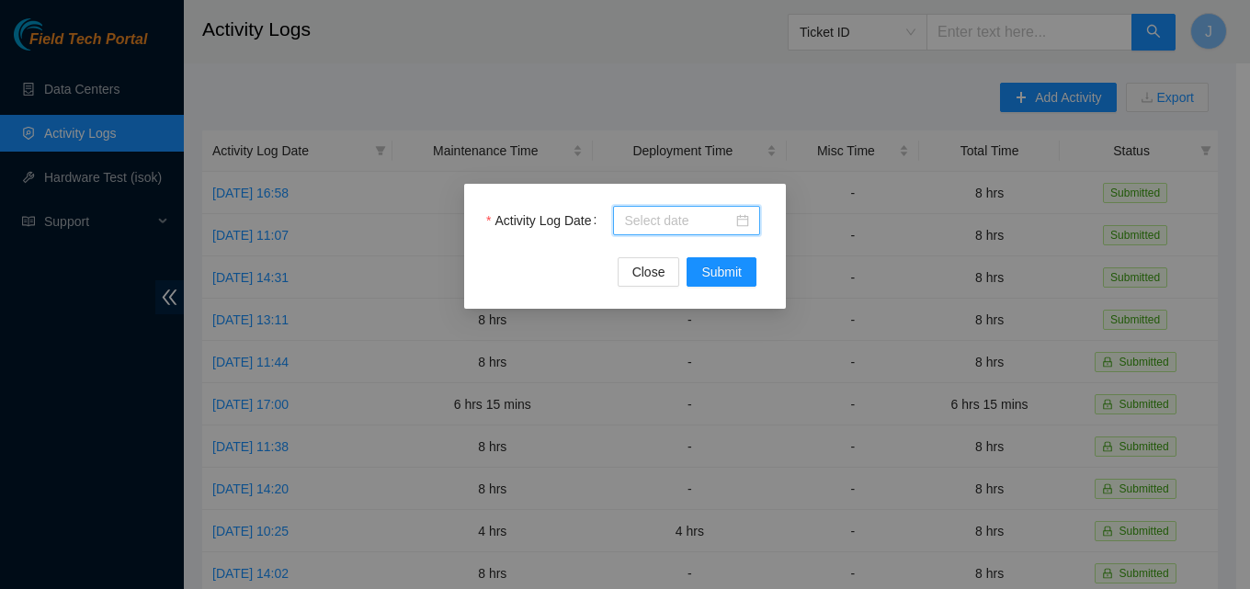
click at [674, 213] on input "Activity Log Date" at bounding box center [678, 221] width 108 height 20
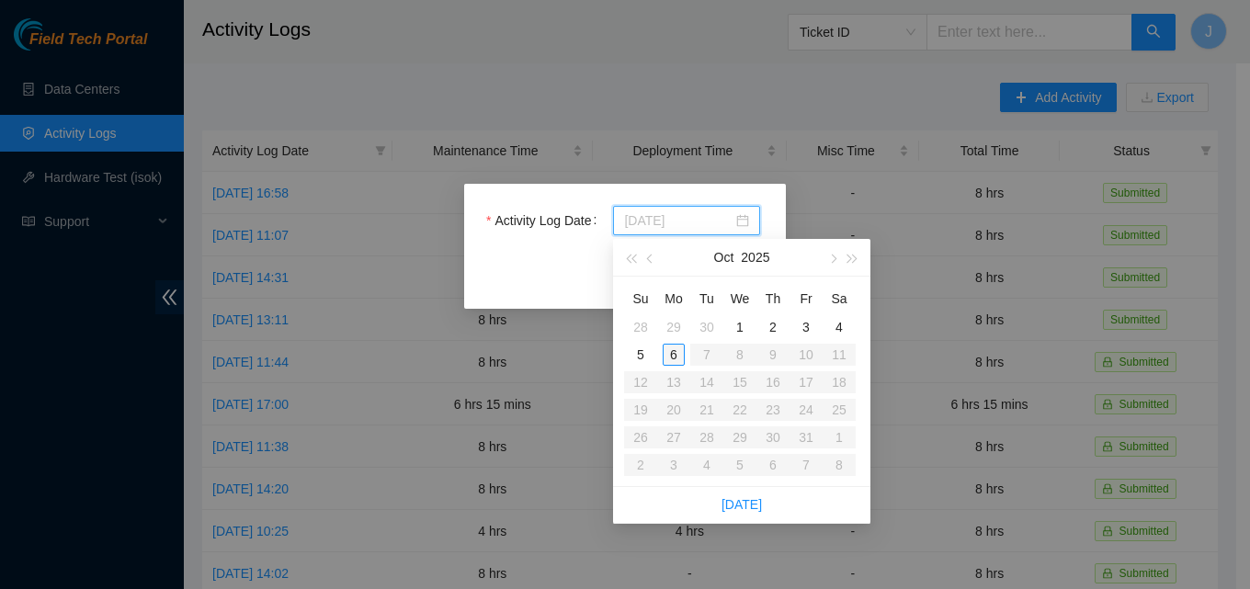
type input "[DATE]"
click at [680, 351] on div "6" at bounding box center [674, 355] width 22 height 22
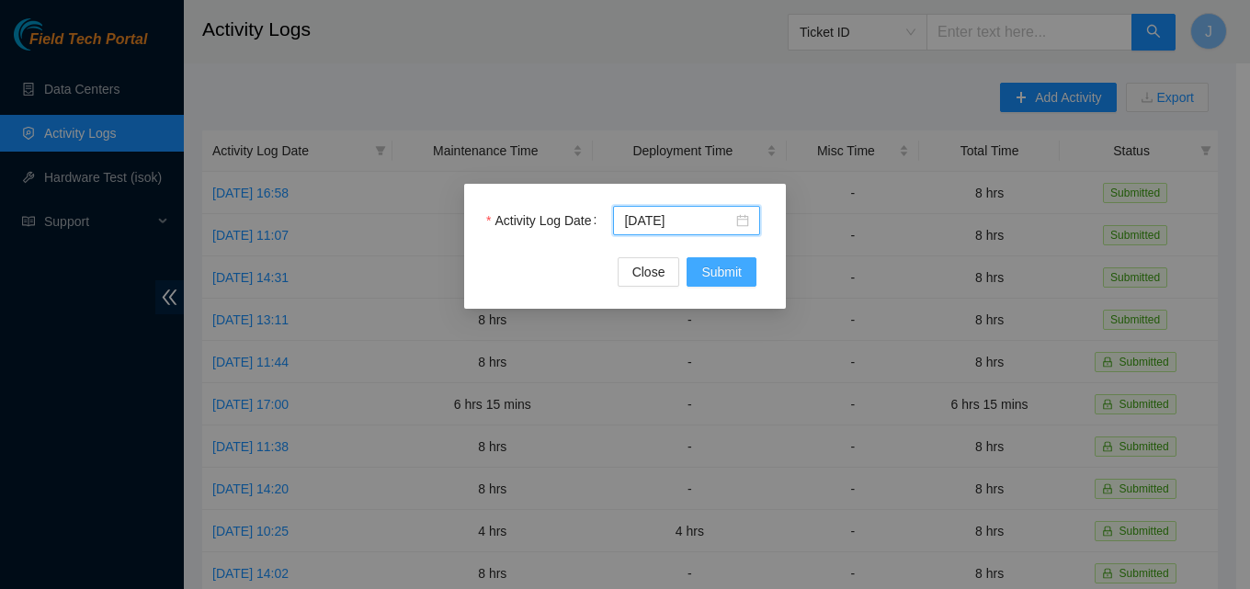
click at [715, 268] on span "Submit" at bounding box center [721, 272] width 40 height 20
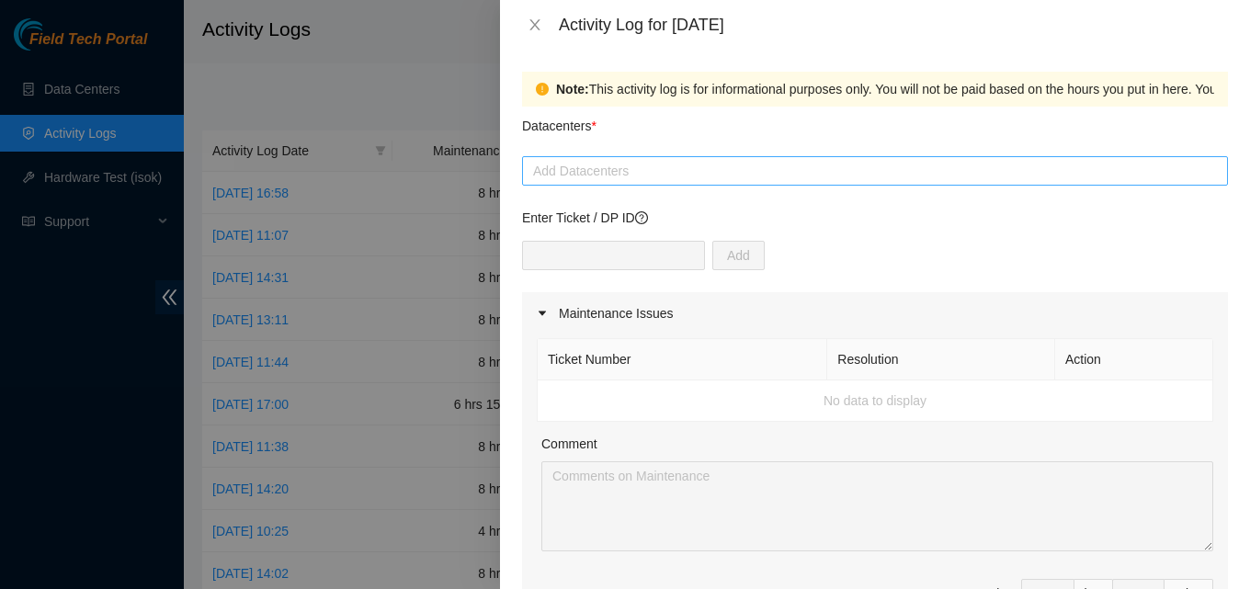
click at [629, 169] on div at bounding box center [875, 171] width 697 height 22
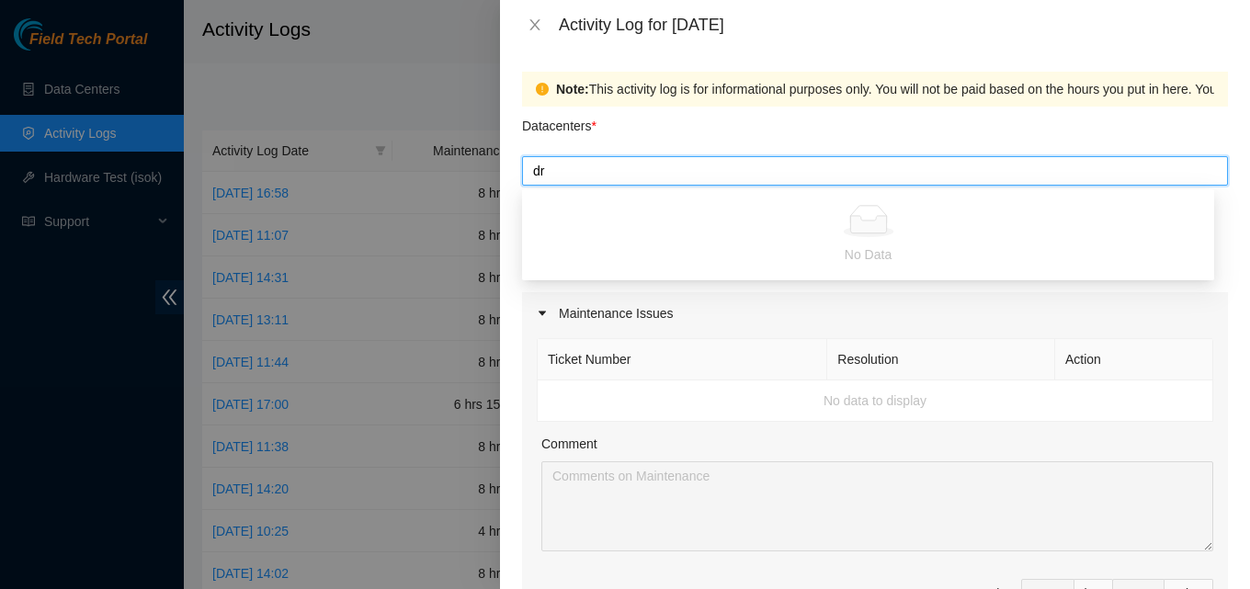
type input "d"
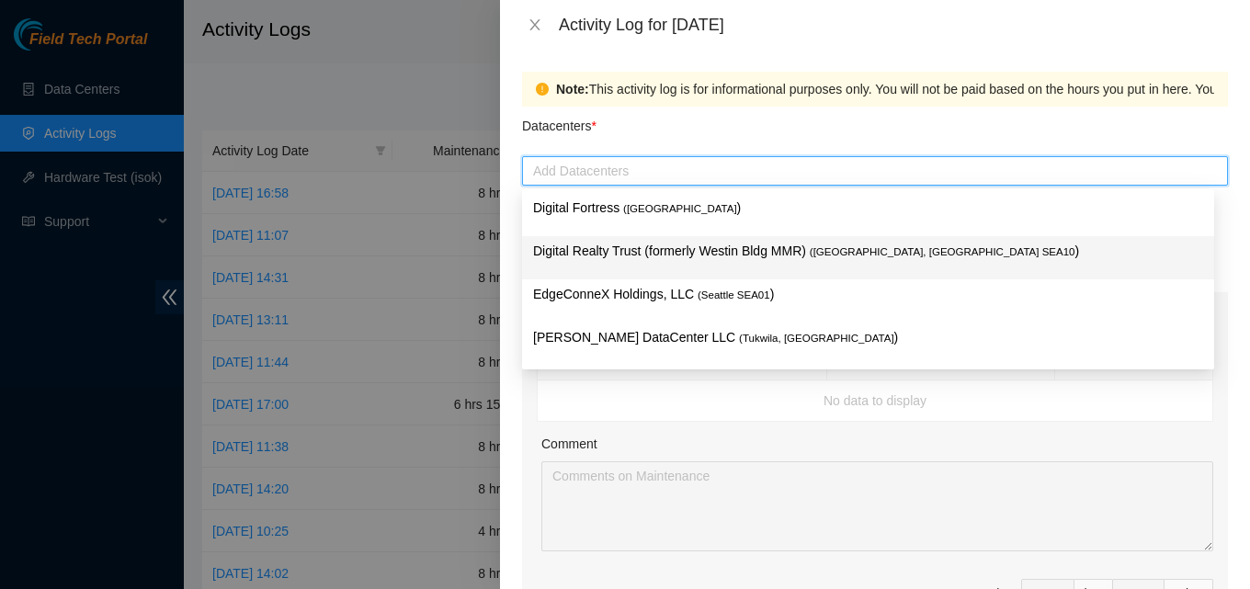
click at [625, 255] on p "Digital Realty Trust (formerly Westin Bldg MMR) ( [GEOGRAPHIC_DATA], [GEOGRAPHI…" at bounding box center [868, 251] width 670 height 21
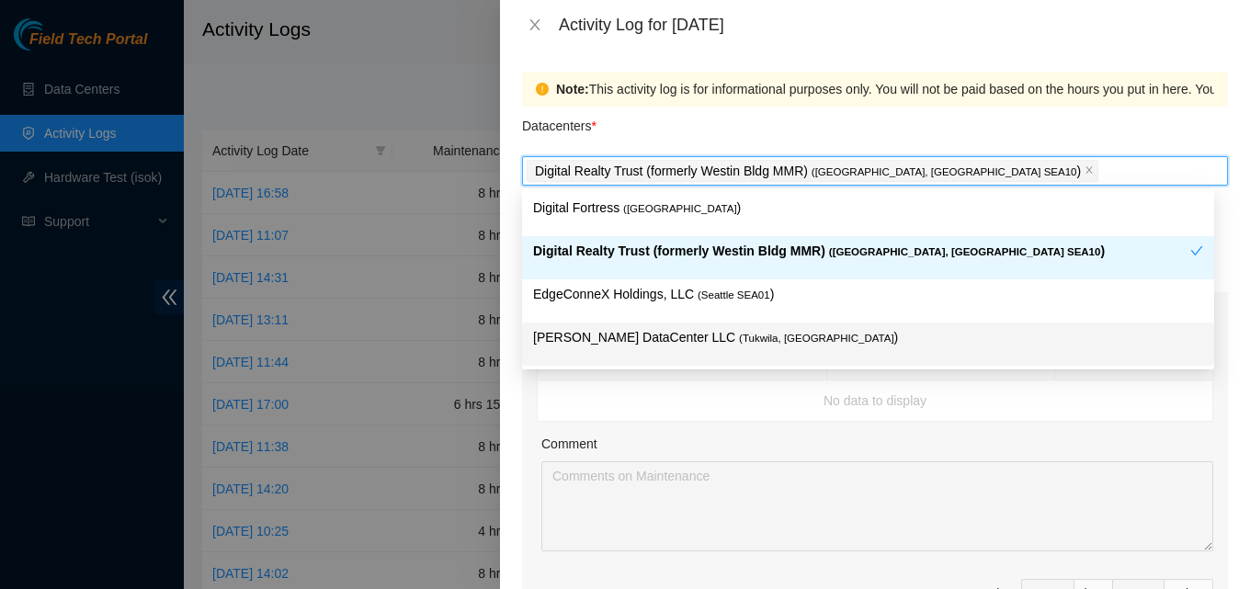
click at [775, 335] on p "[PERSON_NAME] DataCenter LLC ( [GEOGRAPHIC_DATA], [GEOGRAPHIC_DATA] )" at bounding box center [868, 337] width 670 height 21
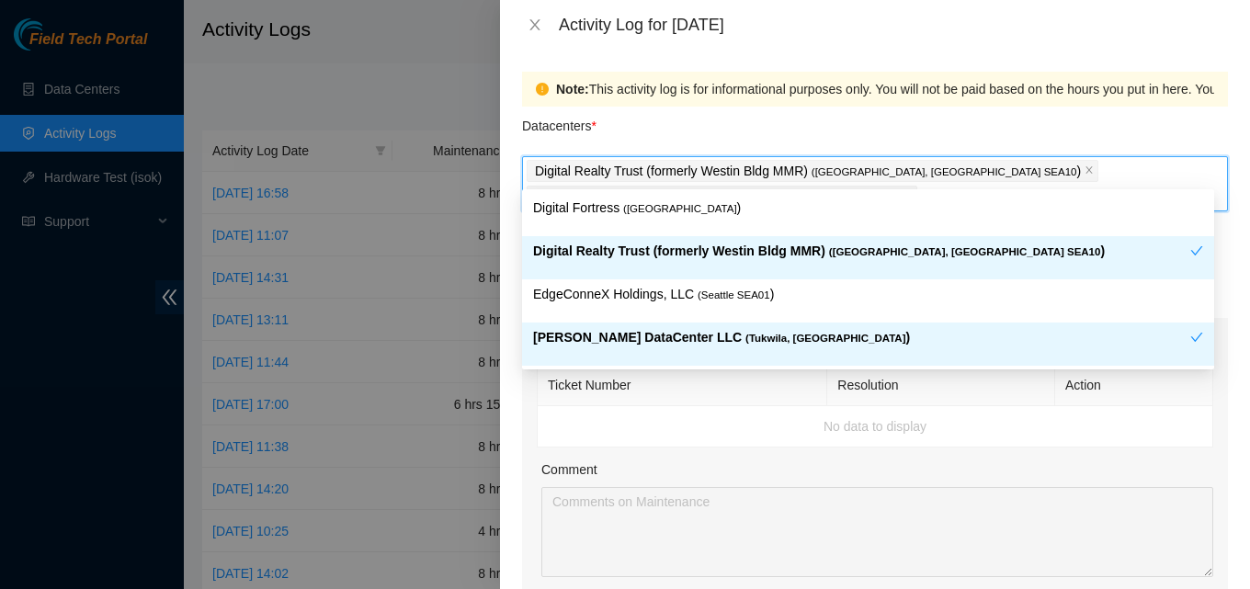
click at [670, 122] on div "Datacenters *" at bounding box center [875, 132] width 706 height 50
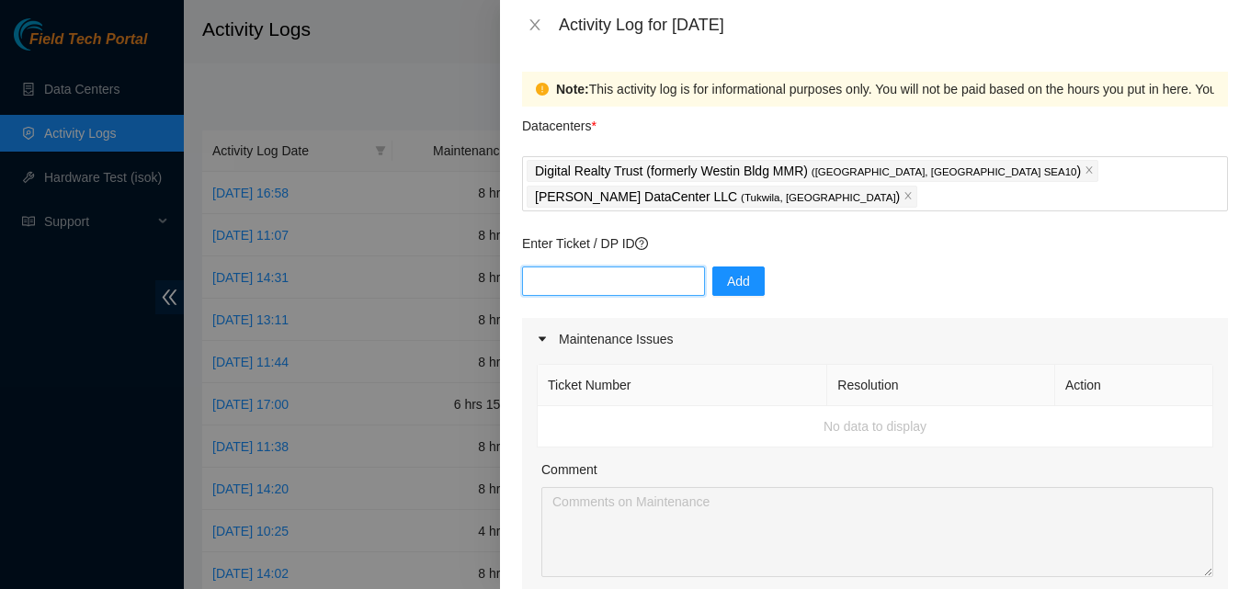
click at [600, 267] on input "text" at bounding box center [613, 281] width 183 height 29
paste input "B-W-13LBILL"
type input "B-W-13LBILL"
click at [716, 234] on div "Enter Ticket / DP ID B-W-13LBILL Add" at bounding box center [875, 276] width 706 height 85
click at [722, 267] on button "Add" at bounding box center [738, 281] width 52 height 29
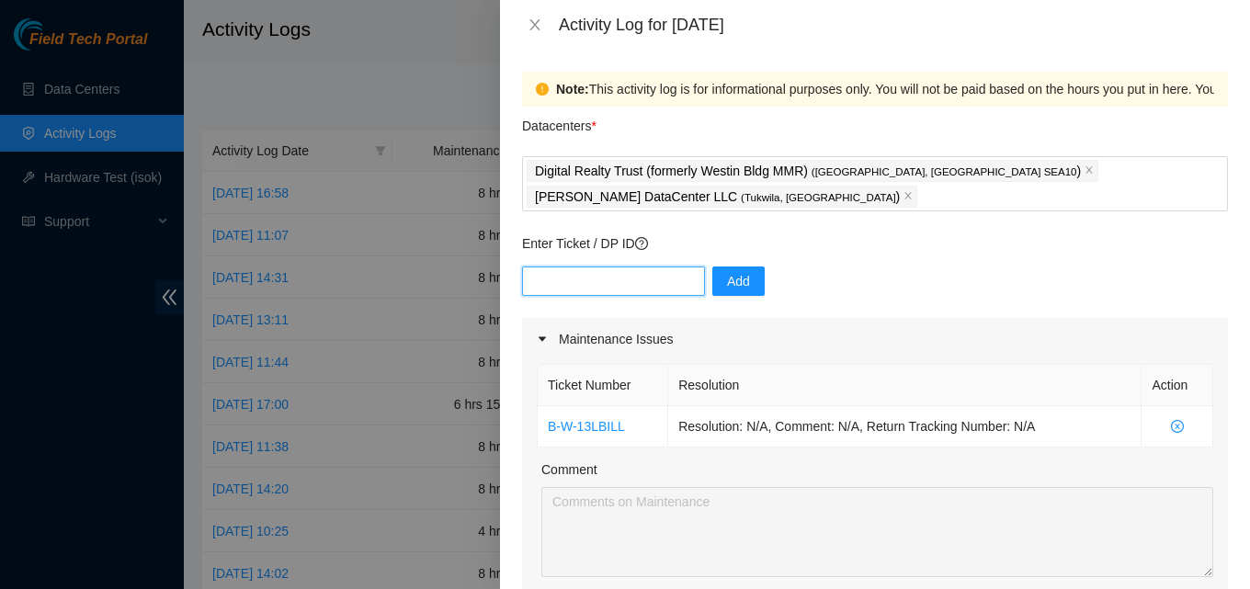
click at [588, 267] on input "text" at bounding box center [613, 281] width 183 height 29
paste input "B-W-13W4O14"
type input "B-W-13W4O14"
click at [746, 267] on button "Add" at bounding box center [738, 281] width 52 height 29
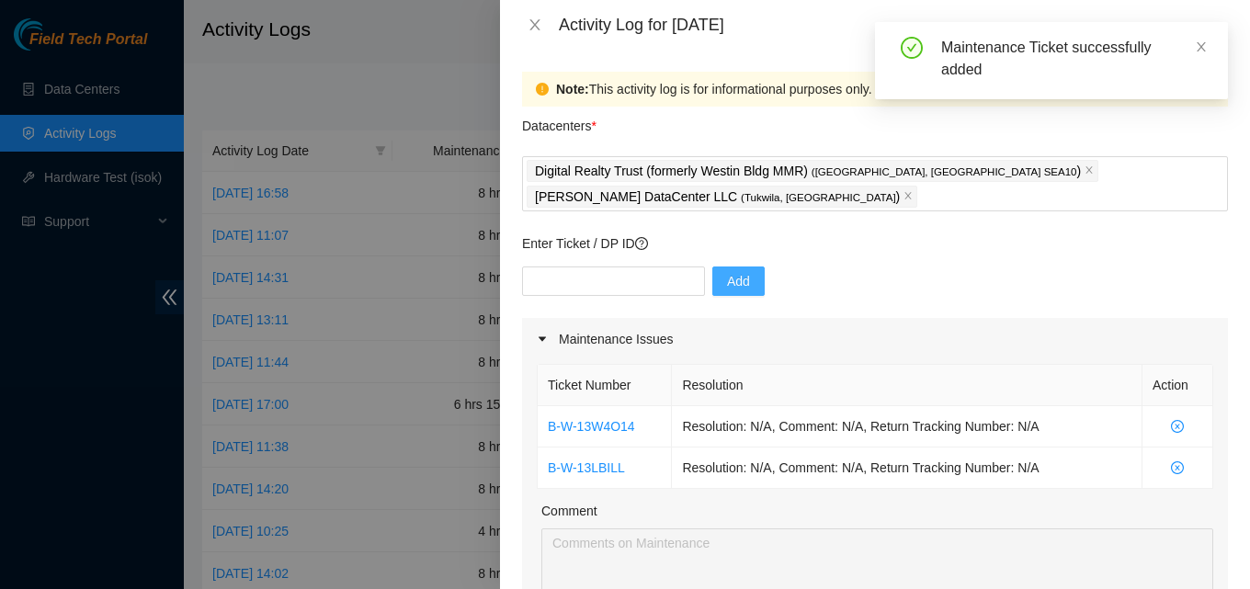
scroll to position [276, 0]
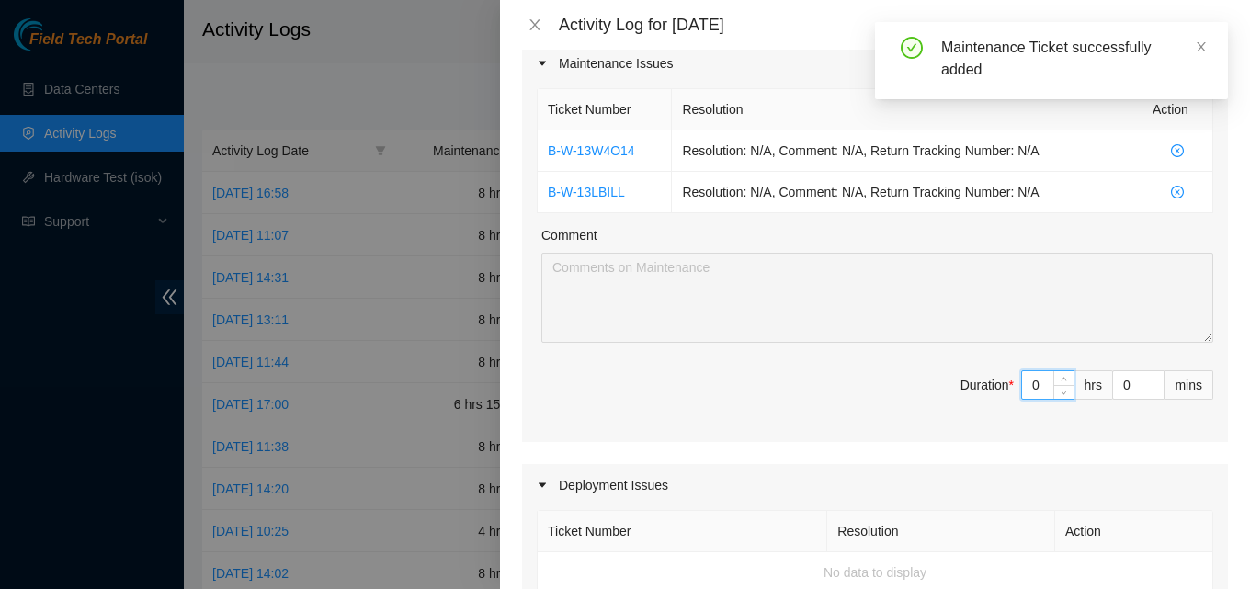
click at [1033, 371] on input "0" at bounding box center [1047, 385] width 51 height 28
type input "8"
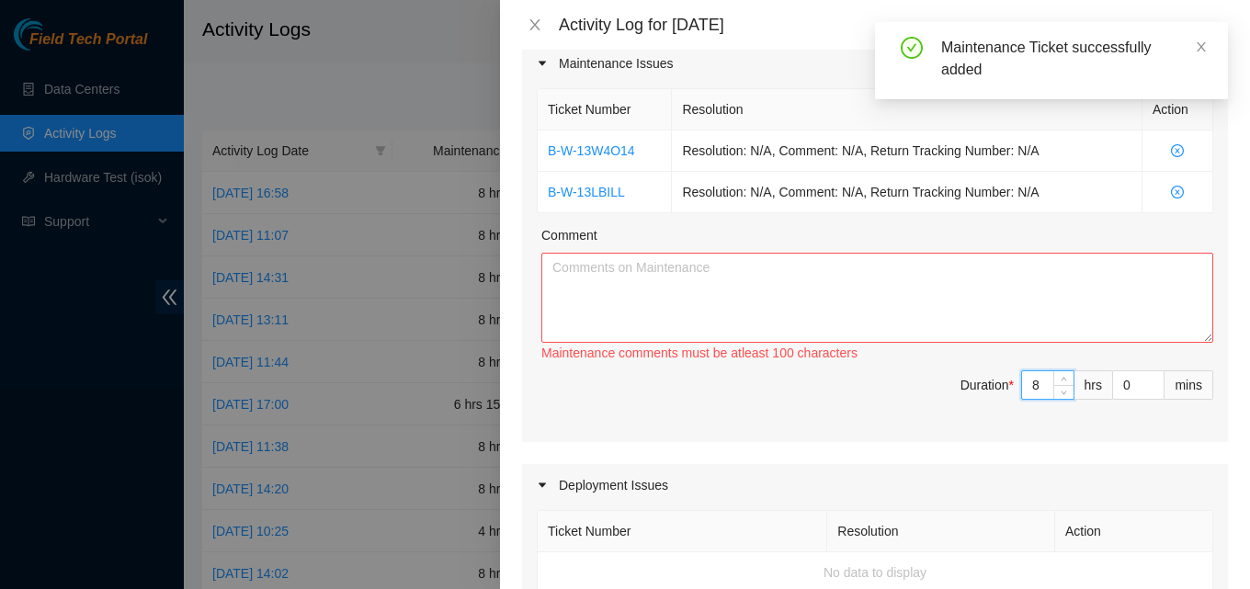
type input "8"
click at [967, 302] on textarea "Comment" at bounding box center [877, 298] width 672 height 90
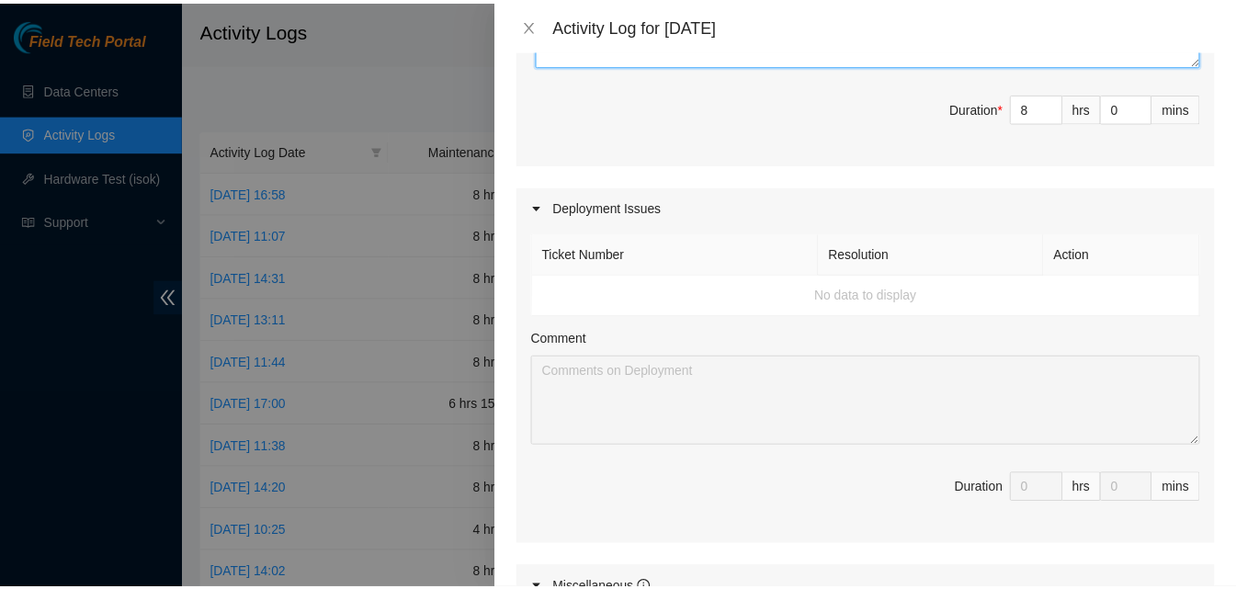
scroll to position [919, 0]
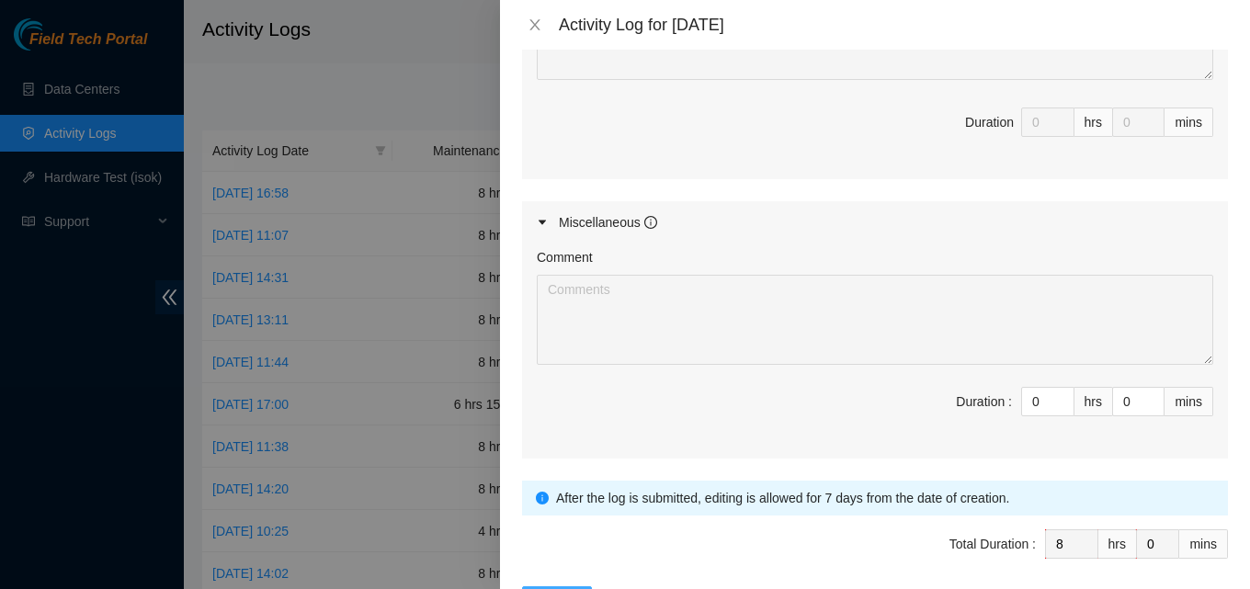
type textarea "worked with [PERSON_NAME] on fiber and otdr issue at drt all morning, got that …"
